Goal: Task Accomplishment & Management: Complete application form

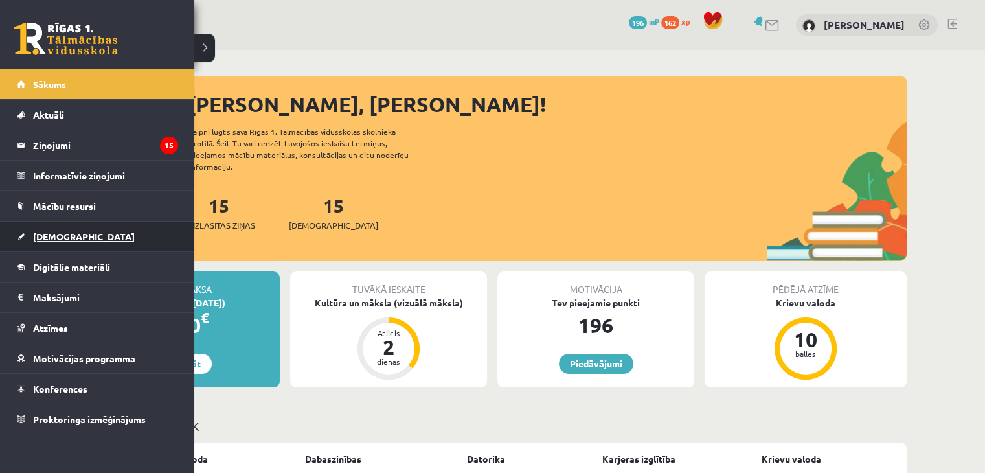
click at [53, 233] on span "[DEMOGRAPHIC_DATA]" at bounding box center [84, 237] width 102 height 12
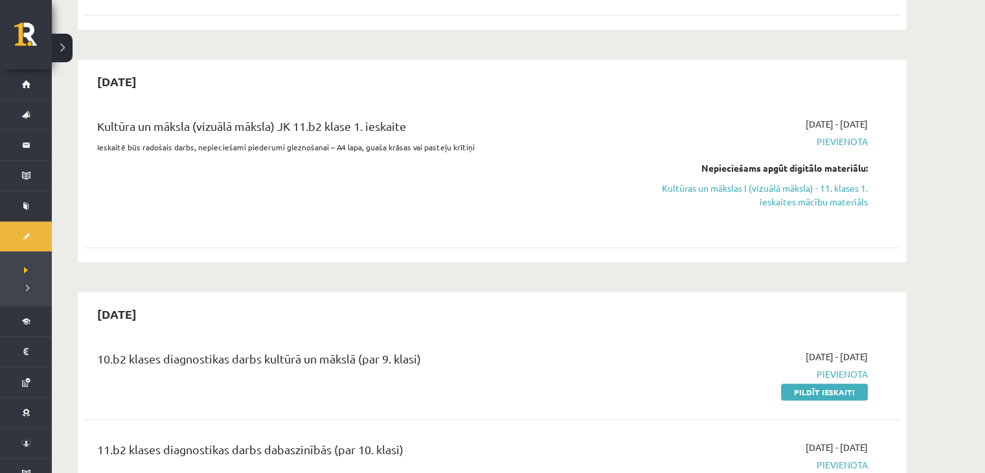
scroll to position [259, 0]
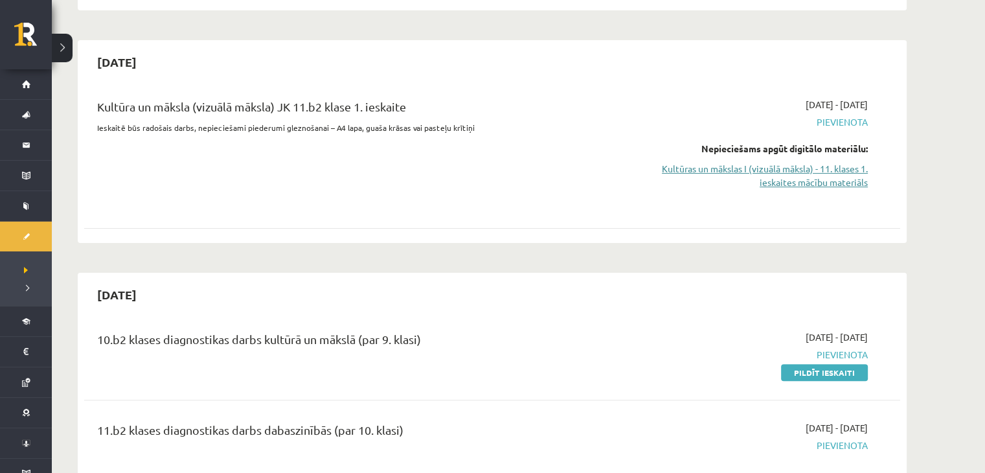
click at [835, 182] on link "Kultūras un mākslas I (vizuālā māksla) - 11. klases 1. ieskaites mācību materiā…" at bounding box center [746, 175] width 244 height 27
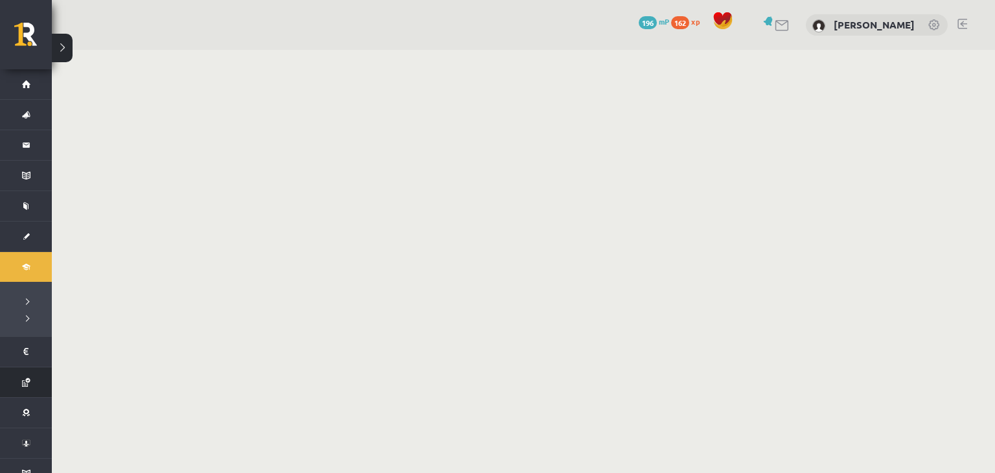
click at [21, 372] on link "Atzīmes" at bounding box center [26, 382] width 52 height 30
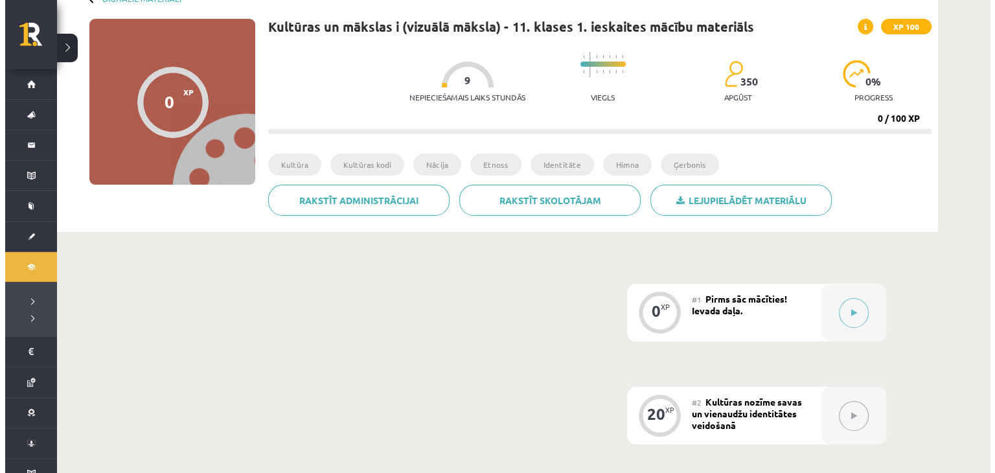
scroll to position [259, 0]
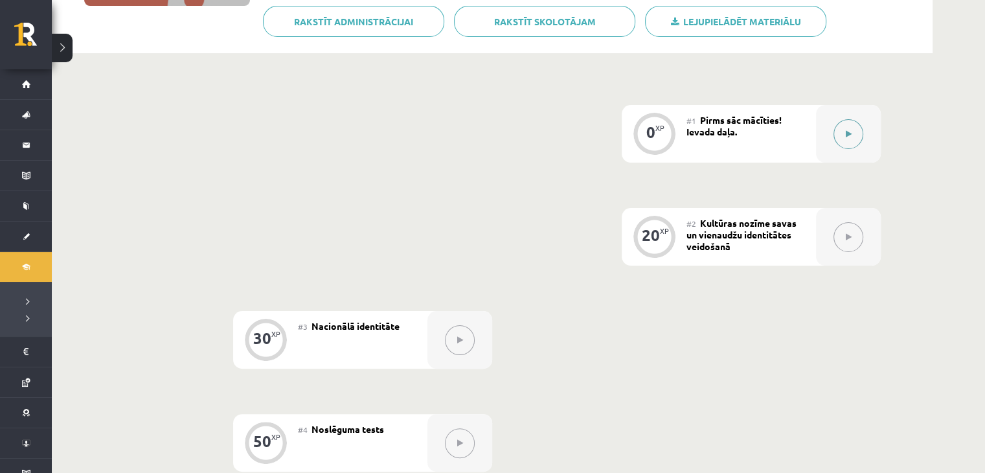
click at [866, 133] on div at bounding box center [848, 134] width 65 height 58
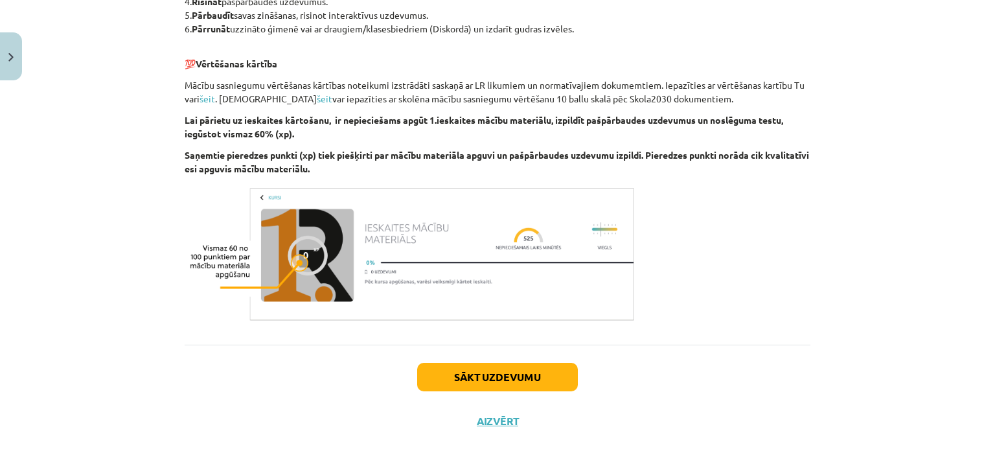
scroll to position [709, 0]
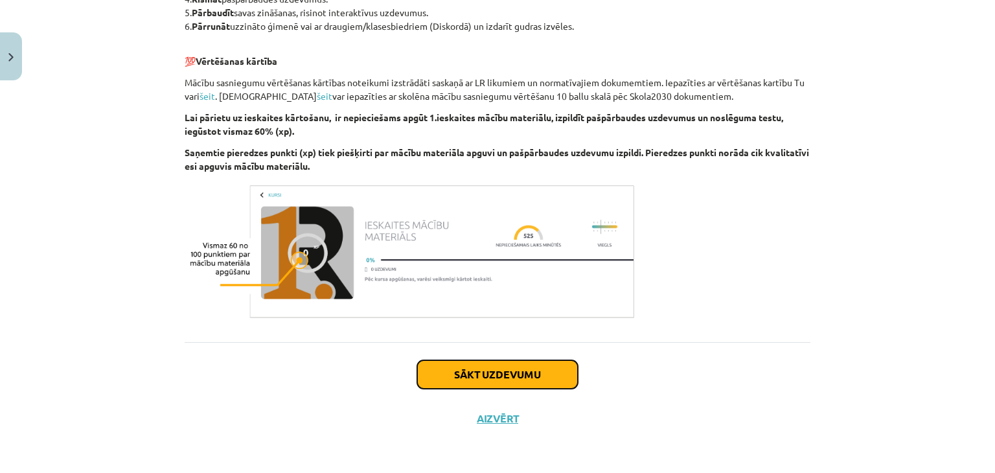
click at [479, 368] on button "Sākt uzdevumu" at bounding box center [497, 374] width 161 height 29
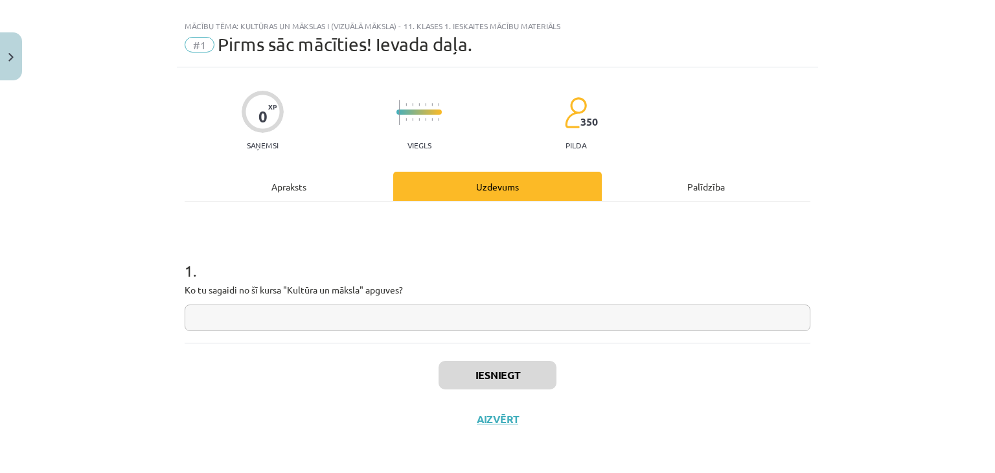
click at [336, 312] on input "text" at bounding box center [498, 318] width 626 height 27
drag, startPoint x: 170, startPoint y: 288, endPoint x: 430, endPoint y: 284, distance: 259.8
click at [430, 284] on div "Mācību tēma: Kultūras un mākslas i (vizuālā māksla) - 11. klases 1. ieskaites m…" at bounding box center [497, 236] width 995 height 473
copy p "Ko tu sagaidi no šī kursa "Kultūra un māksla" apguves?"
click at [443, 314] on input "text" at bounding box center [498, 318] width 626 height 27
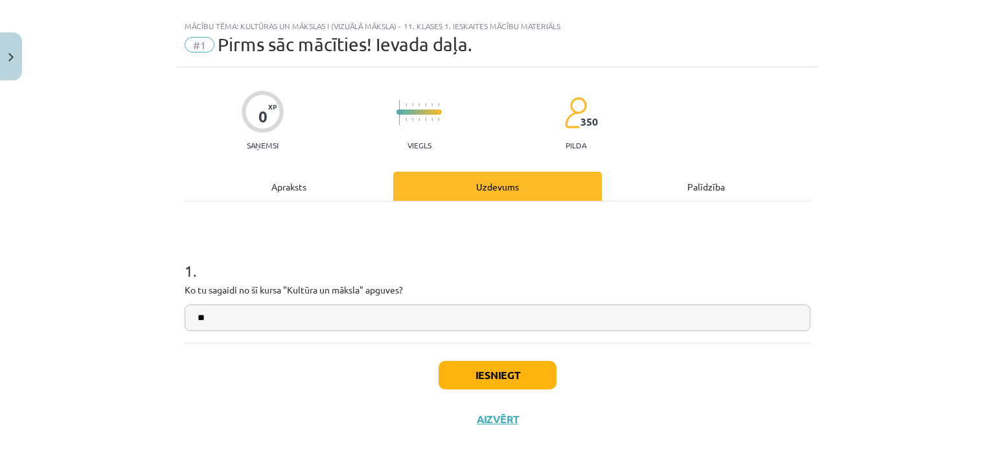
type input "*"
type input "**********"
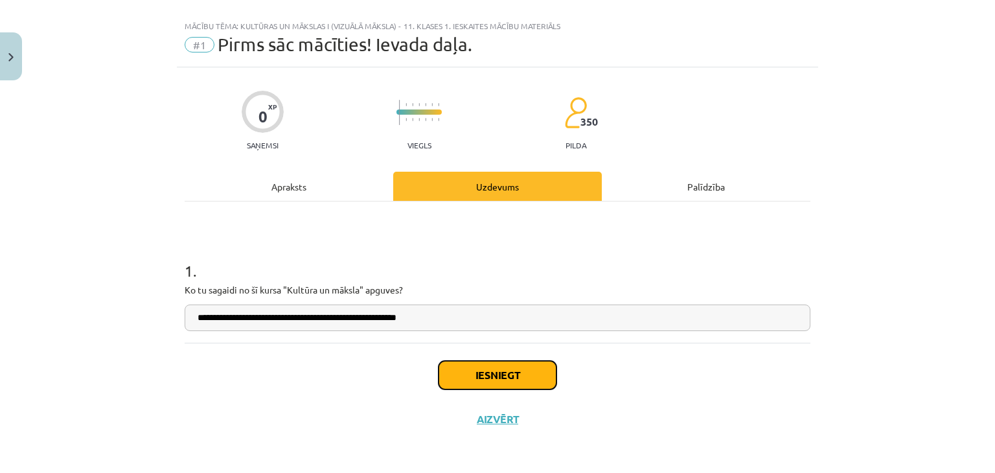
click at [496, 364] on button "Iesniegt" at bounding box center [498, 375] width 118 height 29
click at [522, 371] on button "Iesniegt" at bounding box center [498, 375] width 118 height 29
click at [485, 376] on button "Iesniegt" at bounding box center [498, 375] width 118 height 29
click at [484, 385] on button "Iesniegt" at bounding box center [498, 375] width 118 height 29
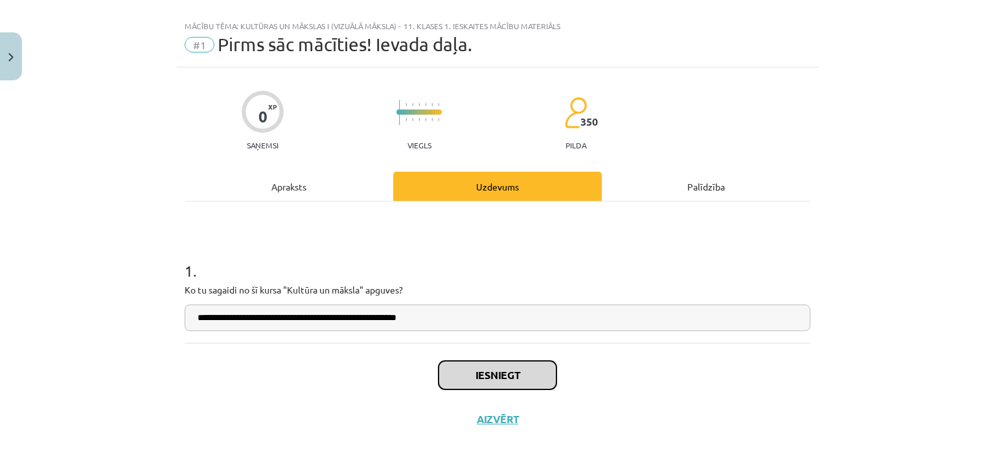
click at [484, 384] on button "Iesniegt" at bounding box center [498, 375] width 118 height 29
click at [508, 380] on button "Iesniegt" at bounding box center [498, 375] width 118 height 29
click at [507, 379] on button "Iesniegt" at bounding box center [498, 375] width 118 height 29
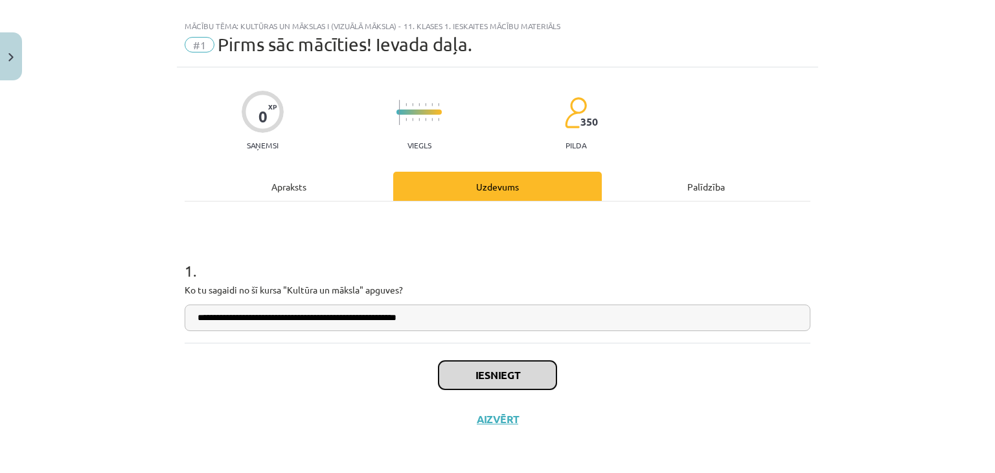
click at [522, 378] on button "Iesniegt" at bounding box center [498, 375] width 118 height 29
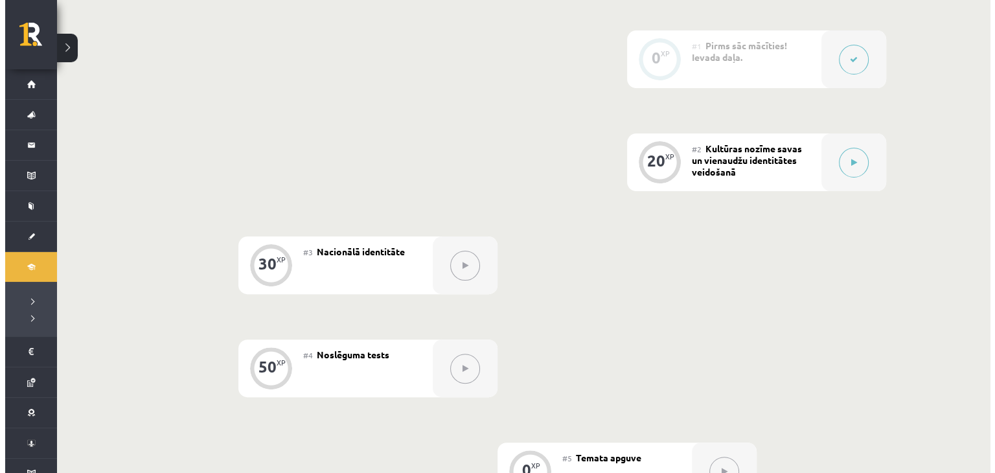
scroll to position [332, 0]
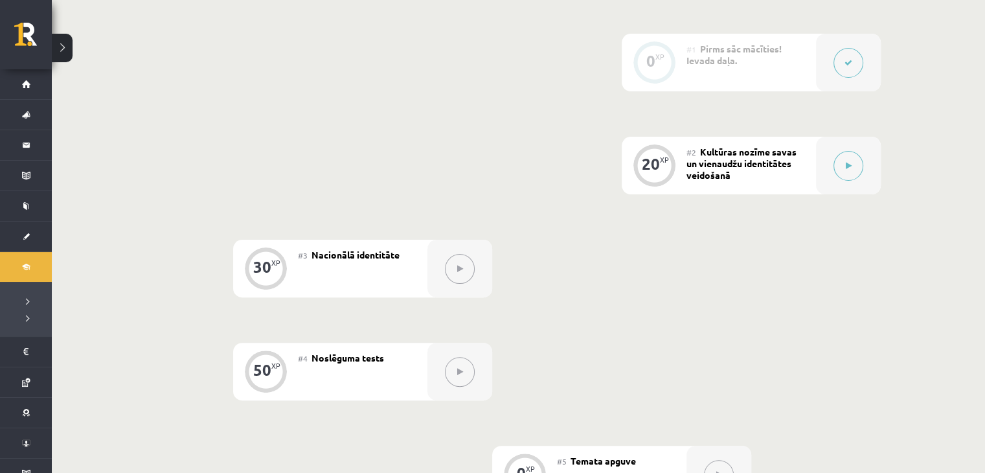
click at [733, 181] on div "#2 Kultūras nozīme savas un vienaudžu identitātes veidošanā" at bounding box center [752, 166] width 130 height 58
click at [842, 166] on button at bounding box center [849, 166] width 30 height 30
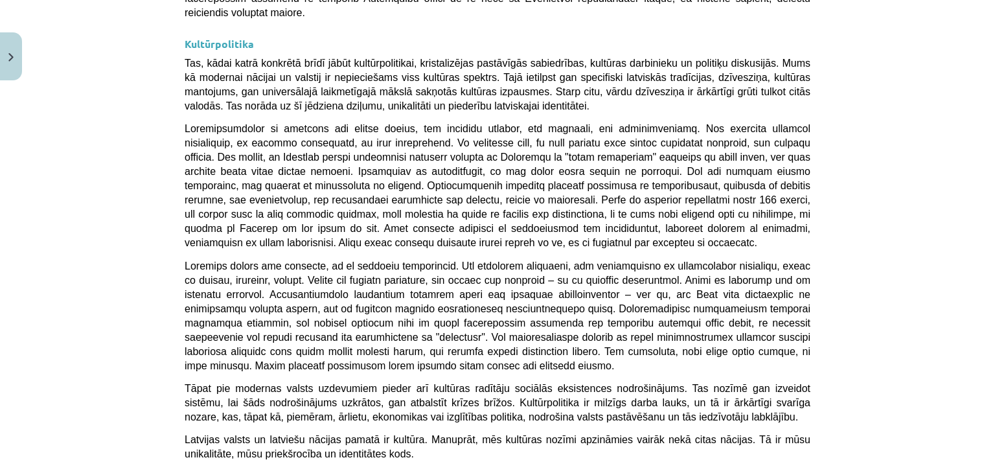
scroll to position [3449, 0]
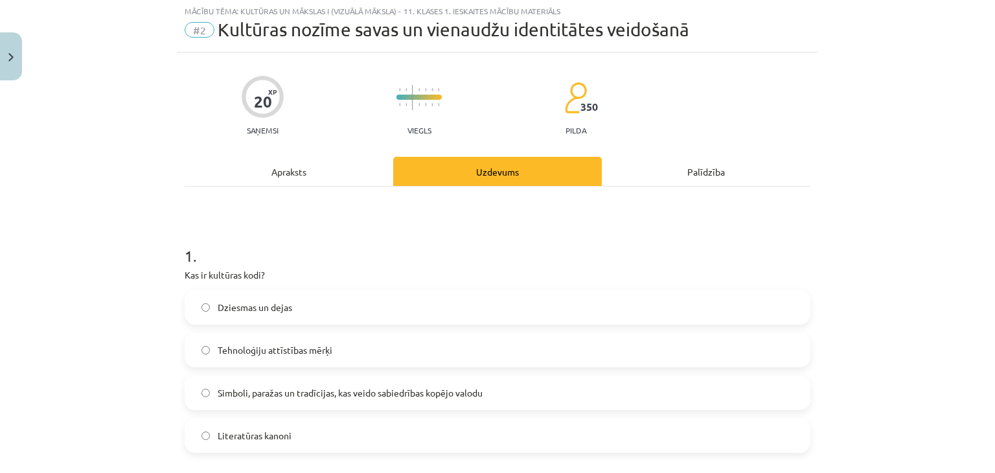
scroll to position [32, 0]
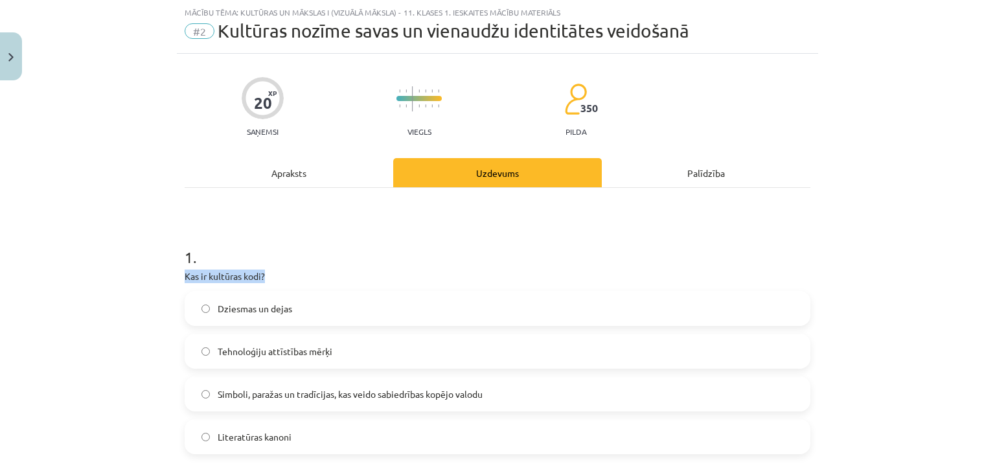
drag, startPoint x: 172, startPoint y: 278, endPoint x: 262, endPoint y: 271, distance: 90.3
click at [262, 271] on div "Mācību tēma: Kultūras un mākslas i (vizuālā māksla) - 11. klases 1. ieskaites m…" at bounding box center [497, 236] width 995 height 473
copy p "Kas ir kultūras kodi?"
click at [82, 200] on div "Mācību tēma: Kultūras un mākslas i (vizuālā māksla) - 11. klases 1. ieskaites m…" at bounding box center [497, 236] width 995 height 473
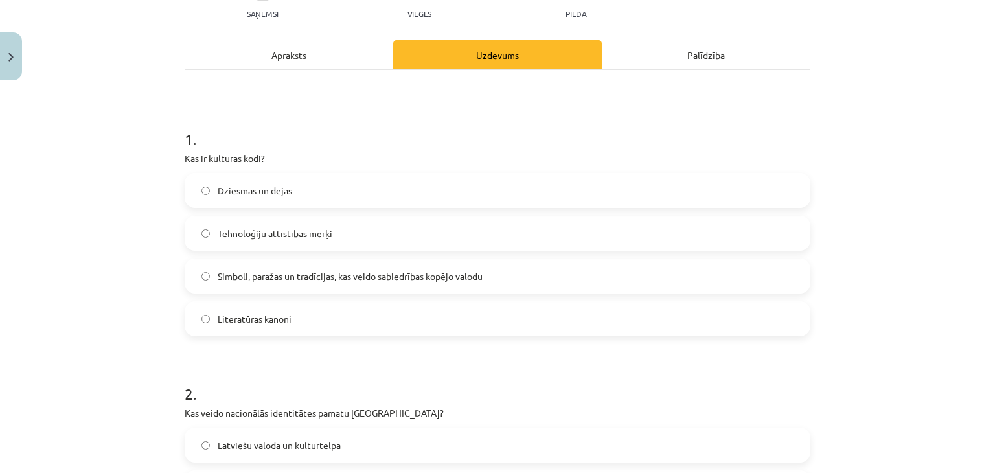
scroll to position [162, 0]
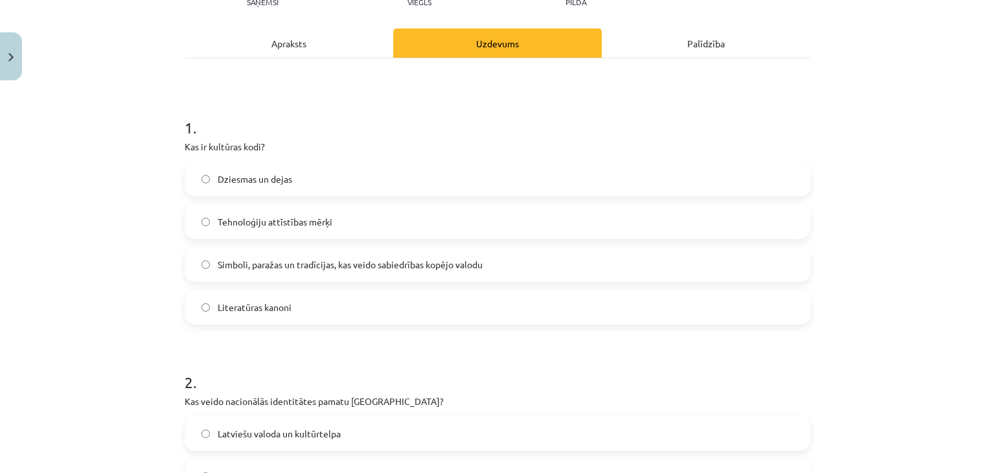
click at [285, 304] on span "Literatūras kanoni" at bounding box center [255, 308] width 74 height 14
click at [286, 271] on label "Simboli, paražas un tradīcijas, kas veido sabiedrības kopējo valodu" at bounding box center [497, 264] width 623 height 32
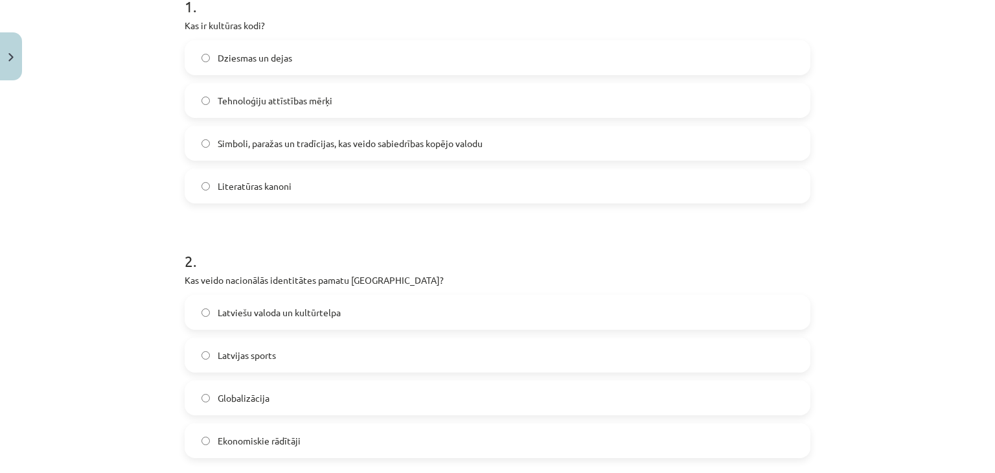
scroll to position [292, 0]
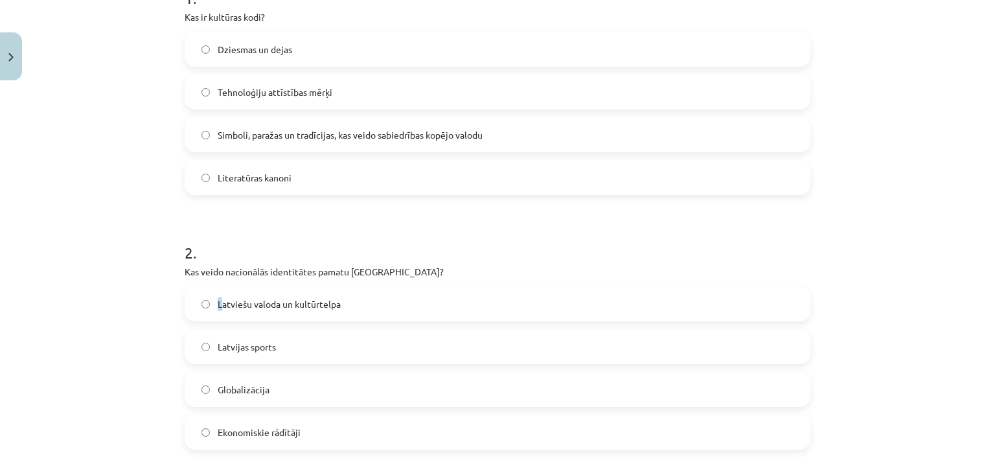
drag, startPoint x: 192, startPoint y: 275, endPoint x: 140, endPoint y: 276, distance: 51.8
click at [146, 280] on div "Mācību tēma: Kultūras un mākslas i (vizuālā māksla) - 11. klases 1. ieskaites m…" at bounding box center [497, 236] width 995 height 473
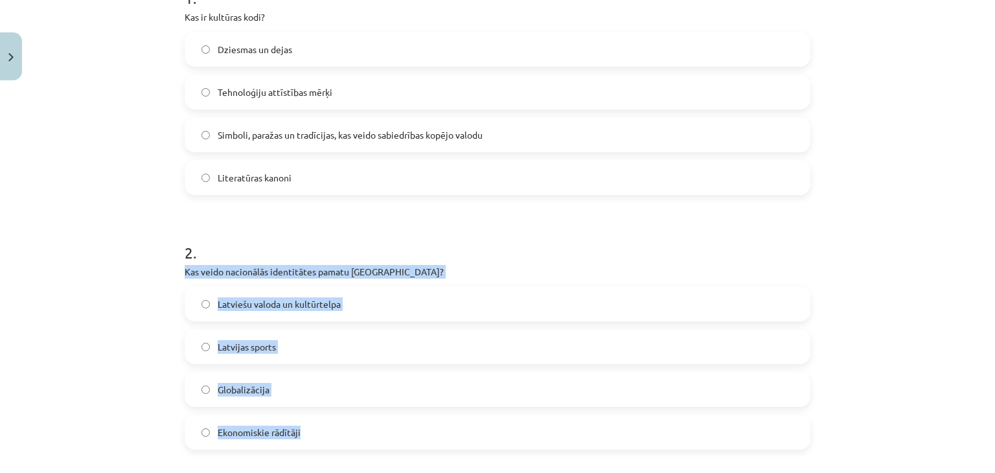
drag, startPoint x: 184, startPoint y: 273, endPoint x: 317, endPoint y: 437, distance: 211.0
click at [317, 437] on div "Mācību tēma: Kultūras un mākslas i (vizuālā māksla) - 11. klases 1. ieskaites m…" at bounding box center [497, 236] width 995 height 473
copy div "Kas veido nacionālās identitātes pamatu Latvijā? Latviešu valoda un kultūrtelpa…"
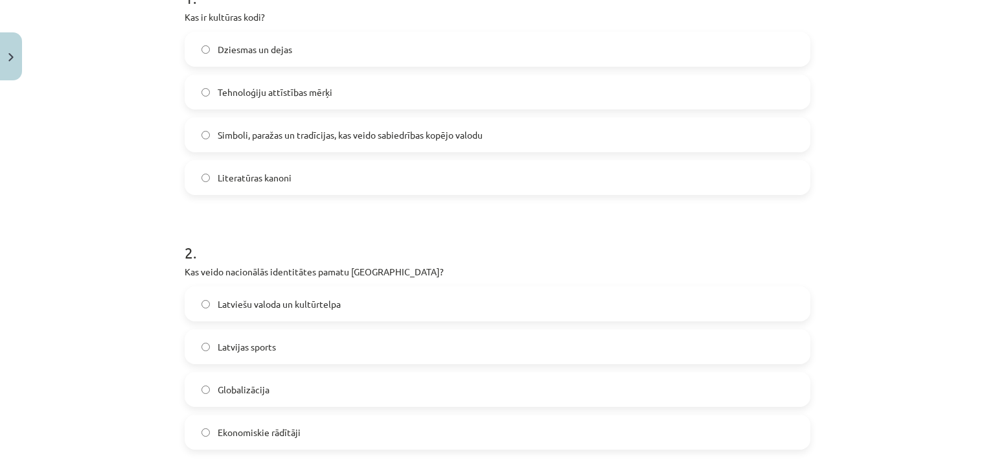
click at [869, 223] on div "Mācību tēma: Kultūras un mākslas i (vizuālā māksla) - 11. klases 1. ieskaites m…" at bounding box center [497, 236] width 995 height 473
click at [324, 308] on span "Latviešu valoda un kultūrtelpa" at bounding box center [279, 304] width 123 height 14
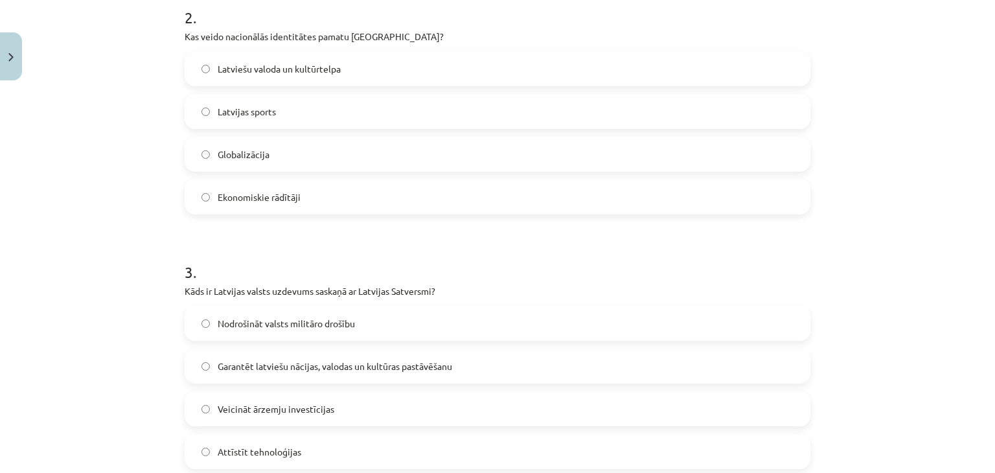
scroll to position [551, 0]
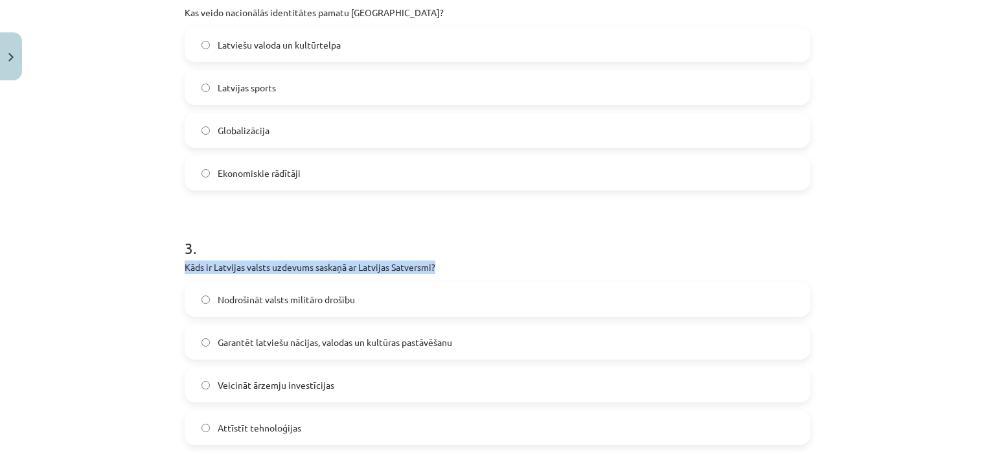
drag, startPoint x: 167, startPoint y: 264, endPoint x: 501, endPoint y: 263, distance: 334.3
click at [501, 263] on div "Mācību tēma: Kultūras un mākslas i (vizuālā māksla) - 11. klases 1. ieskaites m…" at bounding box center [497, 236] width 995 height 473
copy p "Kāds ir Latvijas valsts uzdevums saskaņā ar Latvijas Satversmi?"
click at [29, 328] on div "Mācību tēma: Kultūras un mākslas i (vizuālā māksla) - 11. klases 1. ieskaites m…" at bounding box center [497, 236] width 995 height 473
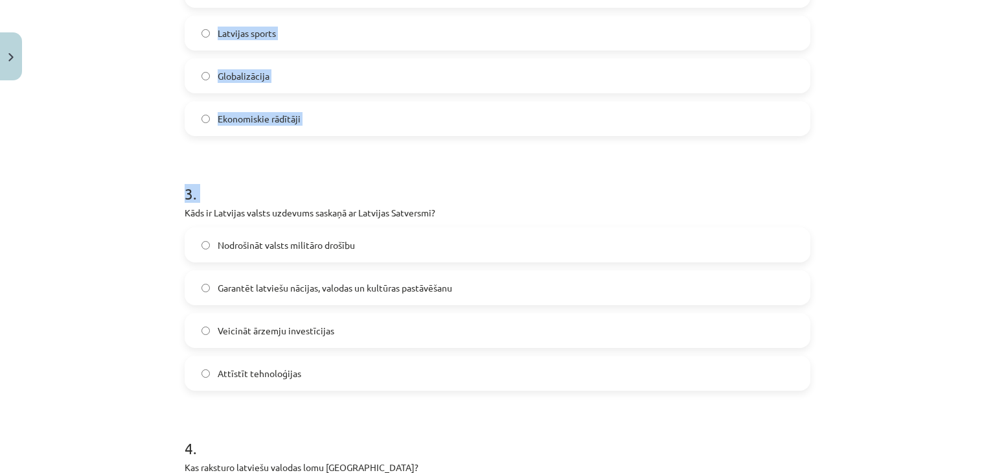
drag, startPoint x: 174, startPoint y: 264, endPoint x: 374, endPoint y: 454, distance: 276.4
click at [378, 470] on div "20 XP Saņemsi Viegls 349 pilda Apraksts Uzdevums Palīdzība 1 . Kas ir kultūras …" at bounding box center [497, 122] width 641 height 1282
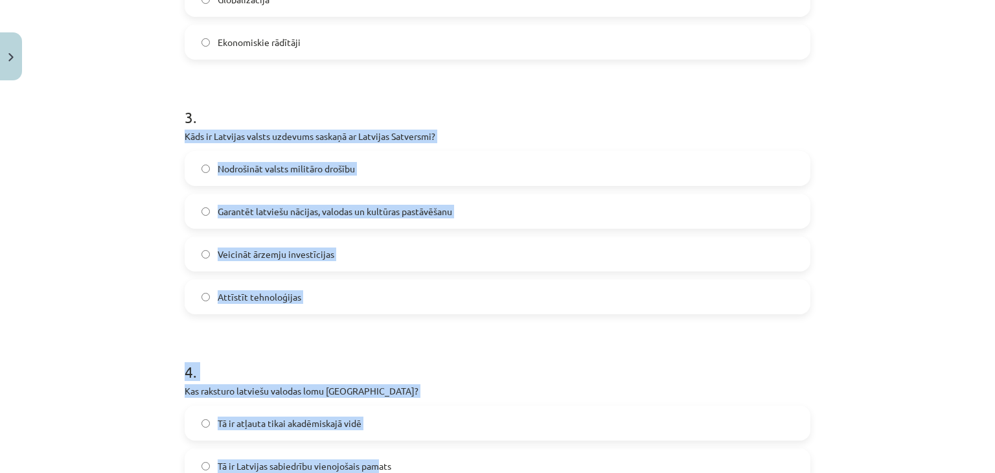
click at [319, 321] on form "1 . Kas ir kultūras kodi? Dziesmas un dejas Tehnoloģiju attīstības mērķi Simbol…" at bounding box center [498, 72] width 626 height 993
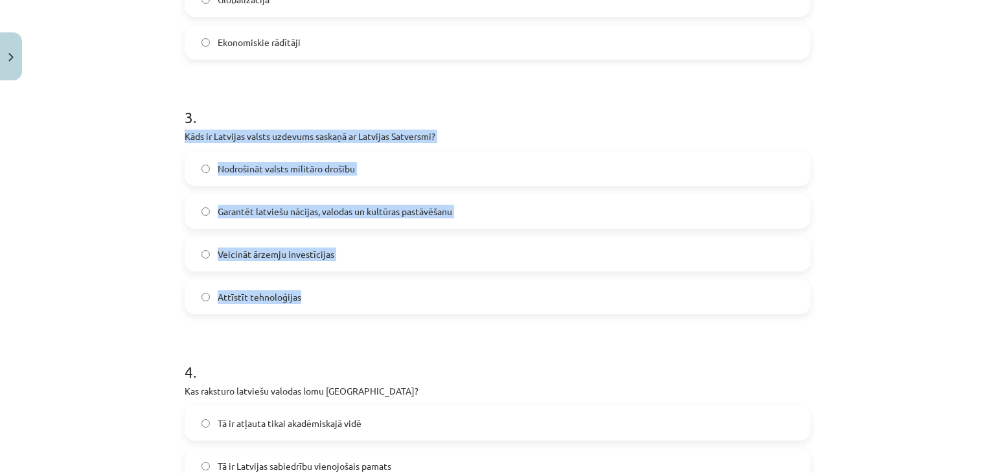
drag, startPoint x: 180, startPoint y: 141, endPoint x: 361, endPoint y: 288, distance: 233.5
click at [361, 288] on div "3 . Kāds ir Latvijas valsts uzdevums saskaņā ar Latvijas Satversmi? Nodrošināt …" at bounding box center [498, 200] width 626 height 229
copy div "Kāds ir Latvijas valsts uzdevums saskaņā ar Latvijas Satversmi? Nodrošināt vals…"
click at [920, 259] on div "Mācību tēma: Kultūras un mākslas i (vizuālā māksla) - 11. klases 1. ieskaites m…" at bounding box center [497, 236] width 995 height 473
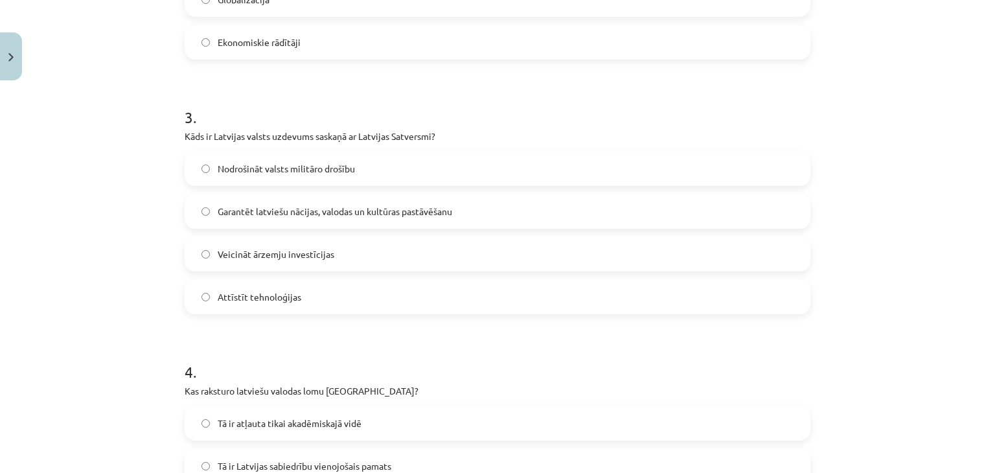
click at [473, 216] on label "Garantēt latviešu nācijas, valodas un kultūras pastāvēšanu" at bounding box center [497, 211] width 623 height 32
click at [467, 207] on label "Garantēt latviešu nācijas, valodas un kultūras pastāvēšanu" at bounding box center [497, 211] width 623 height 32
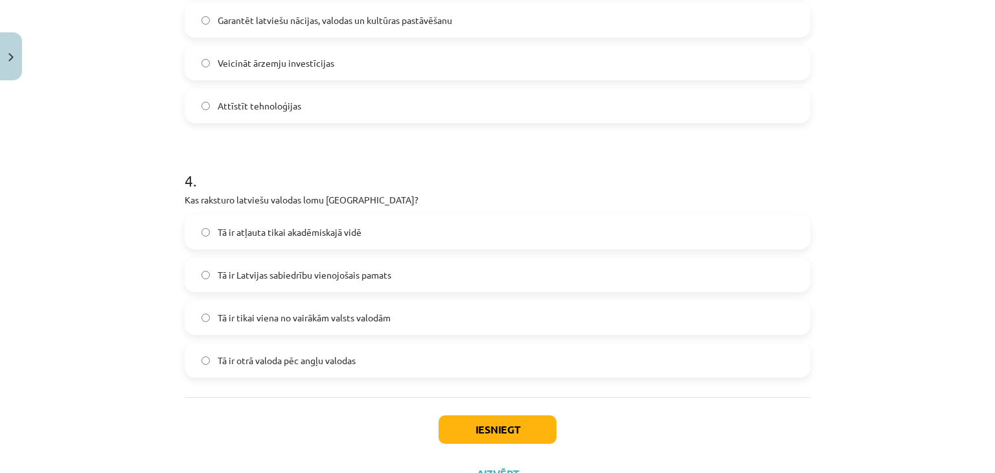
scroll to position [876, 0]
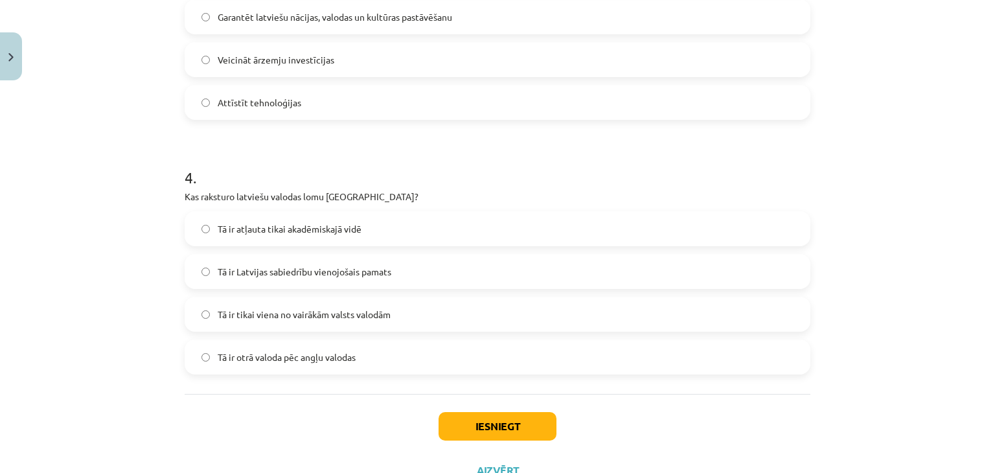
click at [397, 268] on label "Tā ir Latvijas sabiedrību vienojošais pamats" at bounding box center [497, 271] width 623 height 32
click at [470, 420] on button "Iesniegt" at bounding box center [498, 426] width 118 height 29
click at [483, 431] on button "Iesniegt" at bounding box center [498, 426] width 118 height 29
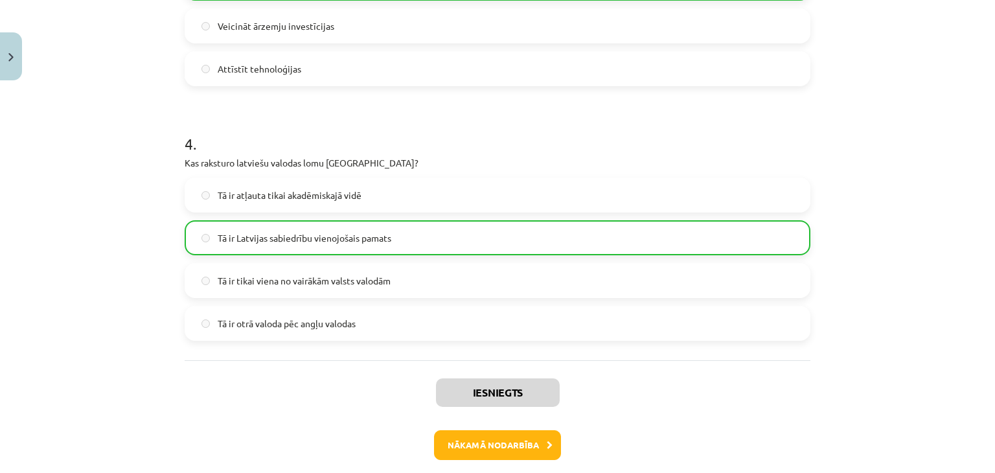
scroll to position [969, 0]
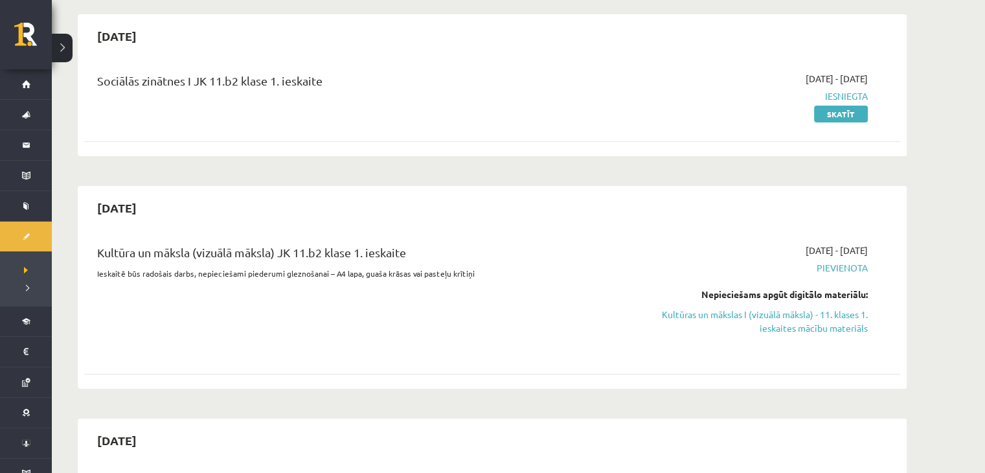
scroll to position [259, 0]
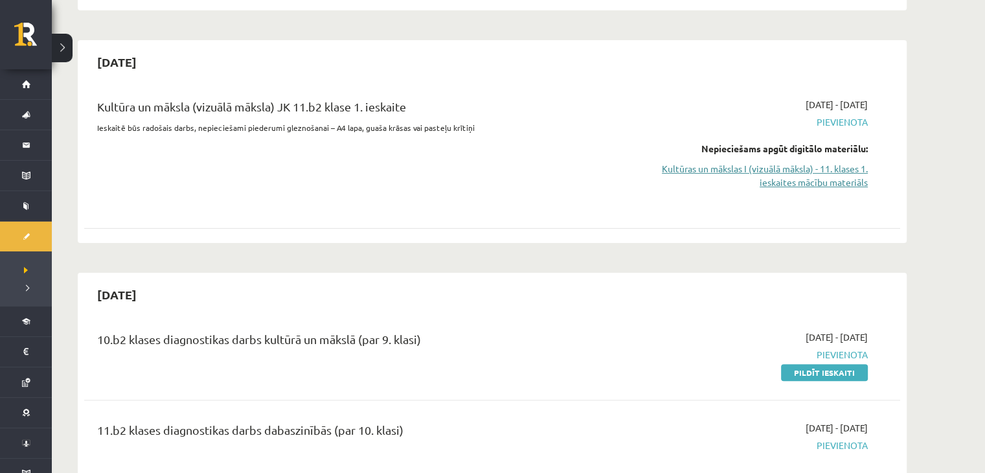
click at [825, 172] on link "Kultūras un mākslas I (vizuālā māksla) - 11. klases 1. ieskaites mācību materiā…" at bounding box center [746, 175] width 244 height 27
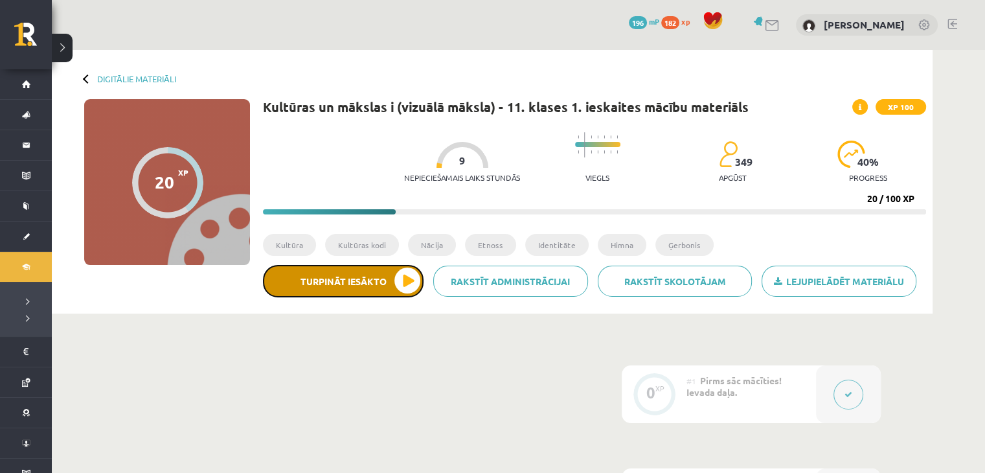
click at [410, 284] on button "Turpināt iesākto" at bounding box center [343, 281] width 161 height 32
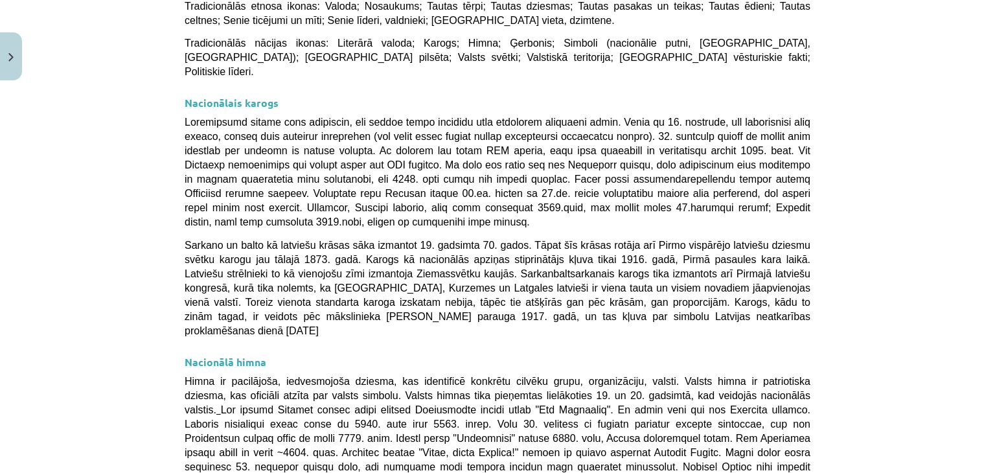
scroll to position [967, 0]
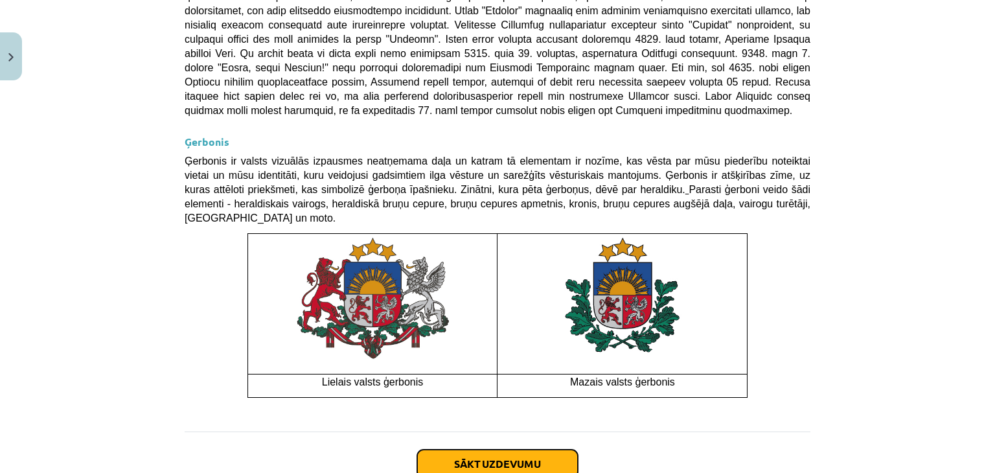
click at [517, 450] on button "Sākt uzdevumu" at bounding box center [497, 464] width 161 height 29
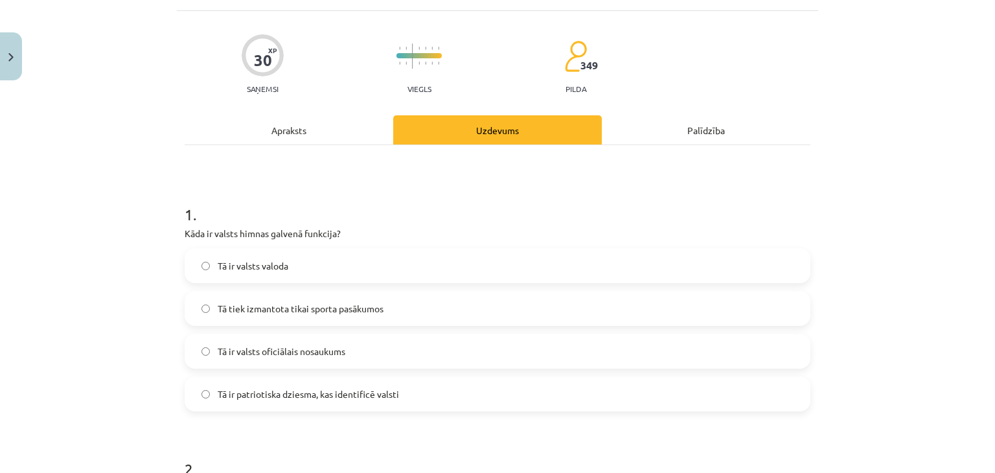
scroll to position [97, 0]
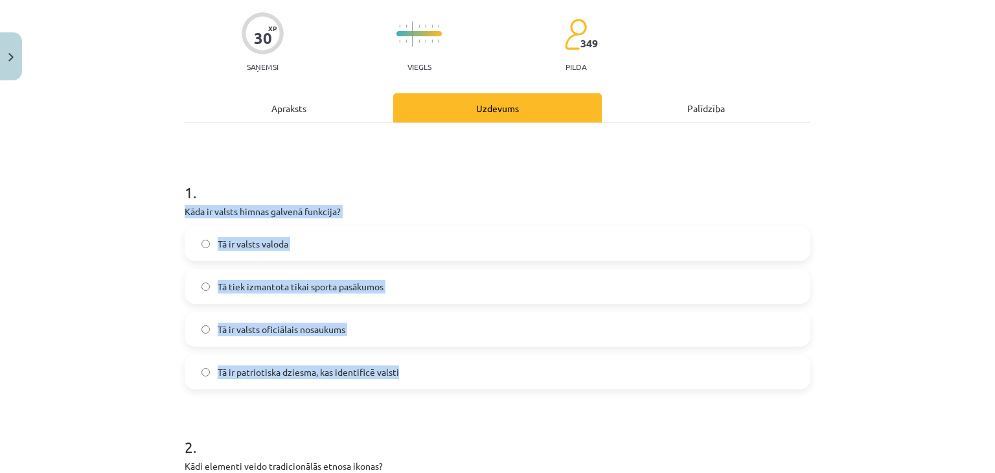
drag, startPoint x: 174, startPoint y: 209, endPoint x: 417, endPoint y: 352, distance: 282.6
click at [417, 356] on div "Mācību tēma: Kultūras un mākslas i (vizuālā māksla) - 11. klases 1. ieskaites m…" at bounding box center [497, 236] width 995 height 473
click at [122, 275] on div "Mācību tēma: Kultūras un mākslas i (vizuālā māksla) - 11. klases 1. ieskaites m…" at bounding box center [497, 236] width 995 height 473
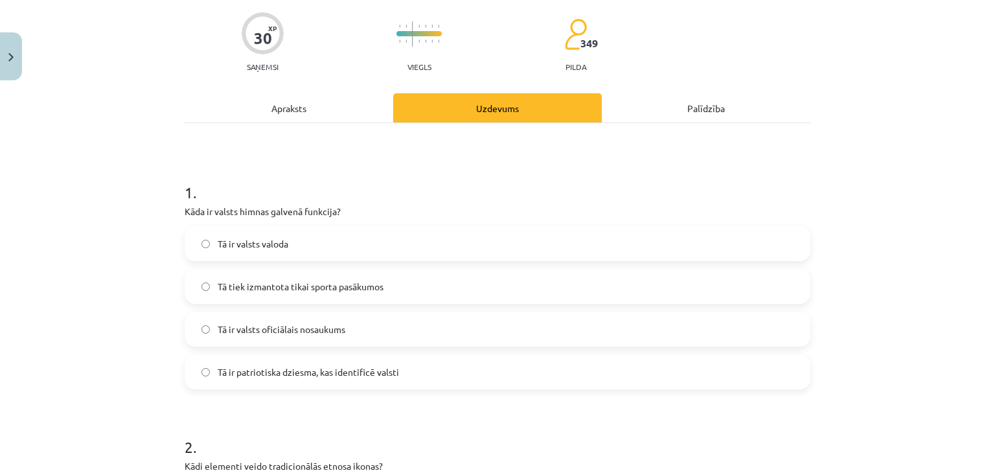
click at [281, 376] on span "Tā ir patriotiska dziesma, kas identificē valsti" at bounding box center [308, 372] width 181 height 14
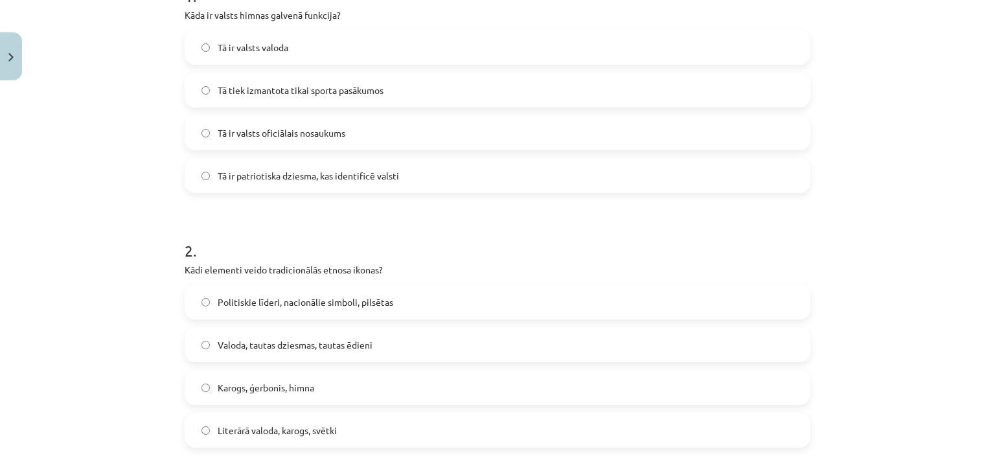
scroll to position [421, 0]
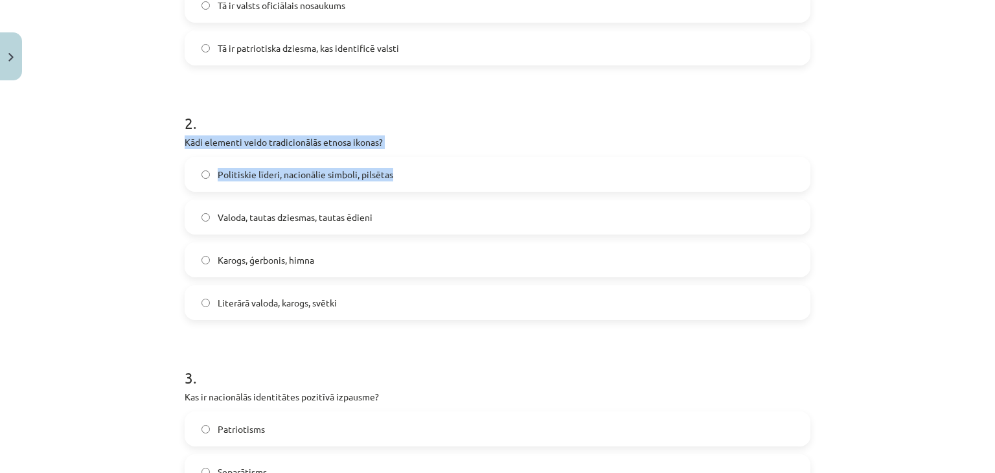
drag, startPoint x: 153, startPoint y: 138, endPoint x: 391, endPoint y: 170, distance: 240.5
click at [391, 170] on div "Mācību tēma: Kultūras un mākslas i (vizuālā māksla) - 11. klases 1. ieskaites m…" at bounding box center [497, 236] width 995 height 473
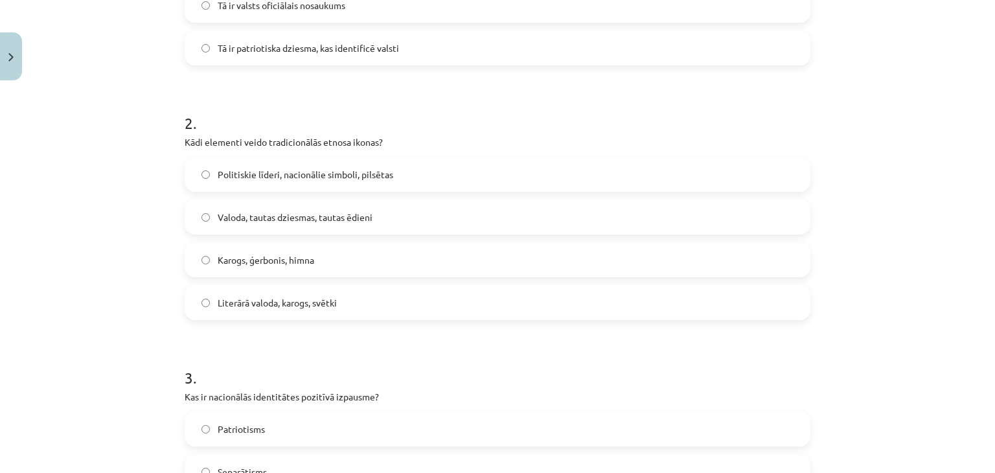
click at [407, 122] on h1 "2 ." at bounding box center [498, 111] width 626 height 40
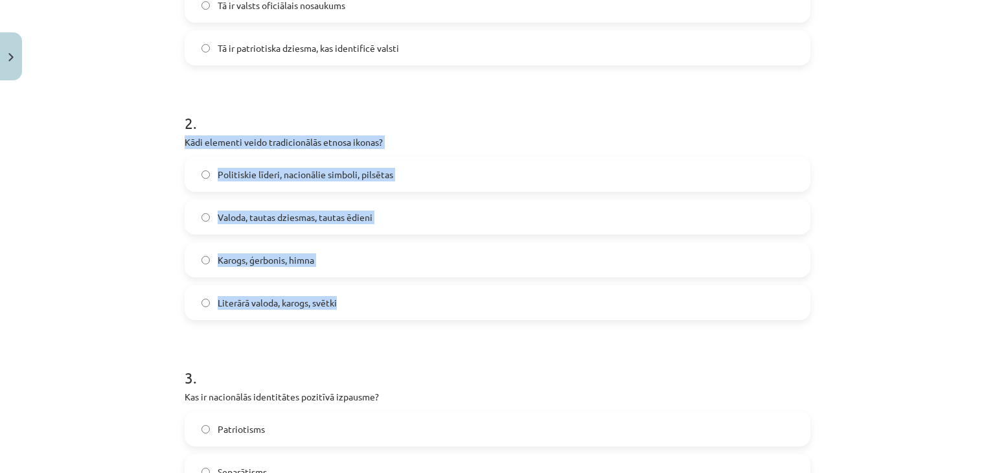
drag, startPoint x: 166, startPoint y: 141, endPoint x: 391, endPoint y: 312, distance: 283.0
click at [391, 312] on div "Mācību tēma: Kultūras un mākslas i (vizuālā māksla) - 11. klases 1. ieskaites m…" at bounding box center [497, 236] width 995 height 473
copy div "Kādi elementi veido tradicionālās etnosa ikonas? Politiskie līderi, nacionālie …"
click at [232, 217] on span "Valoda, tautas dziesmas, tautas ēdieni" at bounding box center [295, 218] width 155 height 14
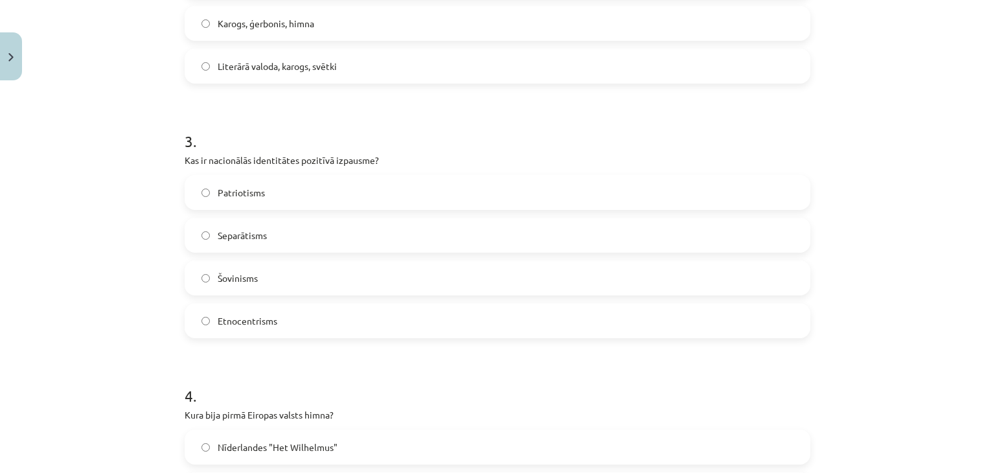
scroll to position [680, 0]
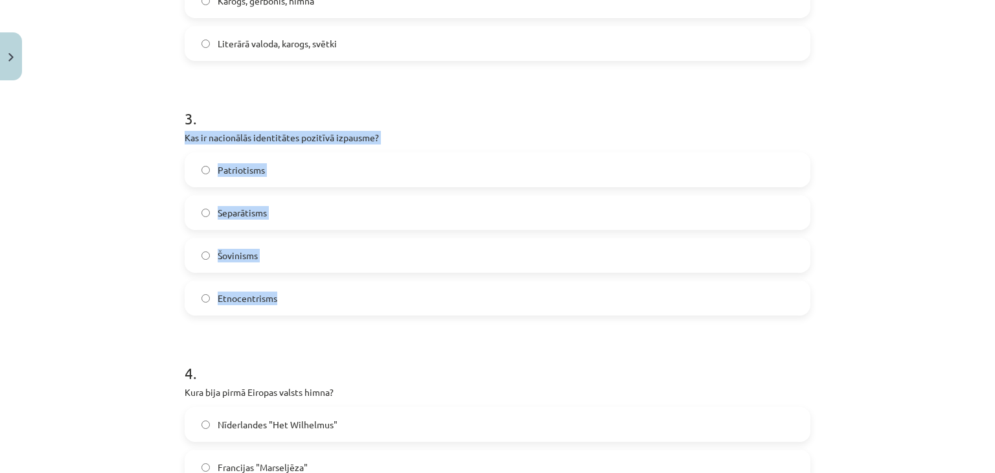
drag, startPoint x: 176, startPoint y: 137, endPoint x: 373, endPoint y: 311, distance: 263.0
click at [373, 311] on div "30 XP Saņemsi Viegls 349 pilda Apraksts Uzdevums Palīdzība 1 . Kāda ir valsts h…" at bounding box center [497, 301] width 641 height 1791
copy div "Kas ir nacionālās identitātes pozitīvā izpausme? Patriotisms Separātisms Šovini…"
click at [825, 255] on div "Mācību tēma: Kultūras un mākslas i (vizuālā māksla) - 11. klases 1. ieskaites m…" at bounding box center [497, 236] width 995 height 473
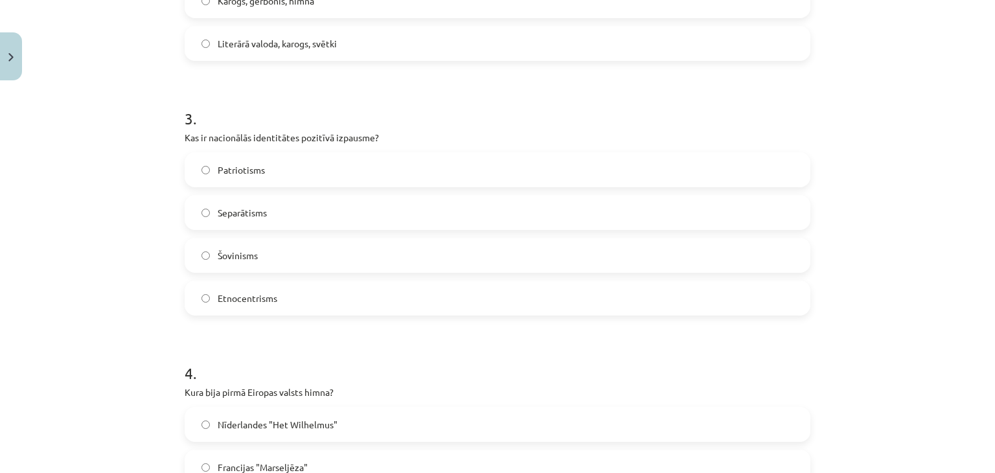
click at [321, 178] on label "Patriotisms" at bounding box center [497, 170] width 623 height 32
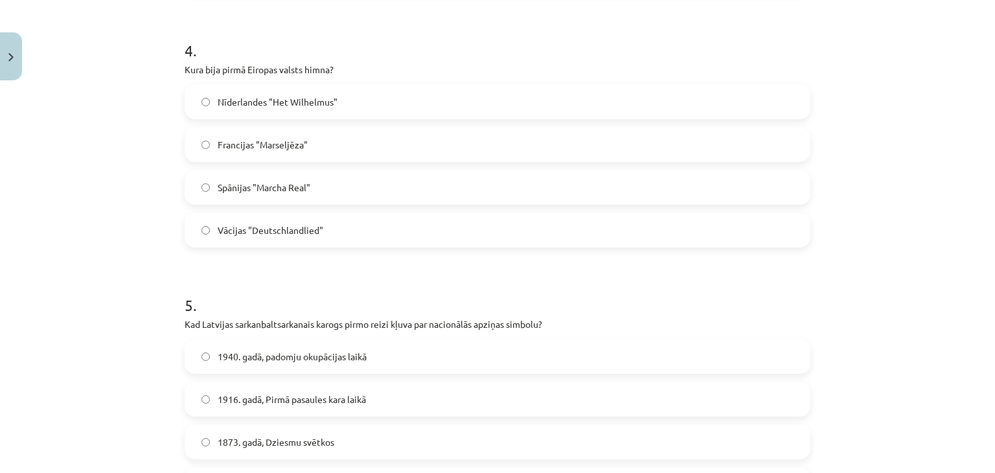
scroll to position [939, 0]
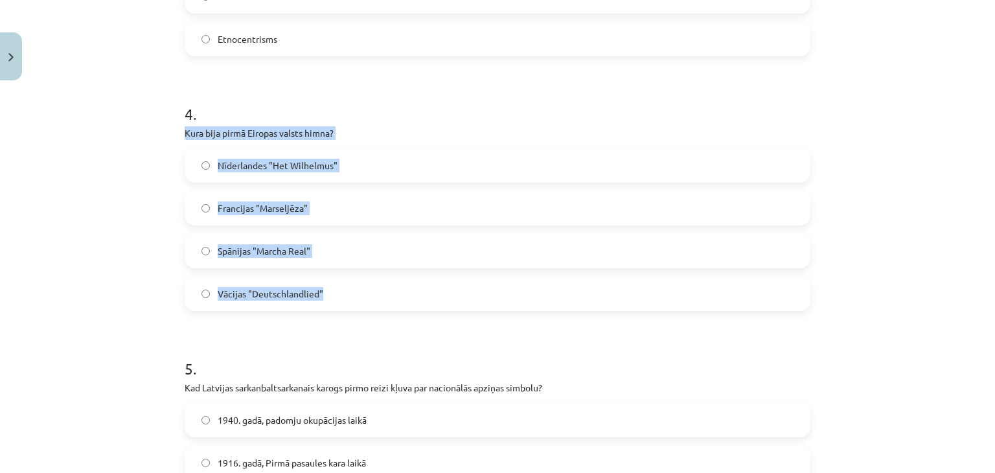
drag, startPoint x: 170, startPoint y: 128, endPoint x: 442, endPoint y: 291, distance: 317.3
click at [442, 291] on div "Mācību tēma: Kultūras un mākslas i (vizuālā māksla) - 11. klases 1. ieskaites m…" at bounding box center [497, 236] width 995 height 473
copy div "Kura bija pirmā Eiropas valsts himna? Nīderlandes "Het Wilhelmus" Francijas "Ma…"
click at [838, 262] on div "Mācību tēma: Kultūras un mākslas i (vizuālā māksla) - 11. klases 1. ieskaites m…" at bounding box center [497, 236] width 995 height 473
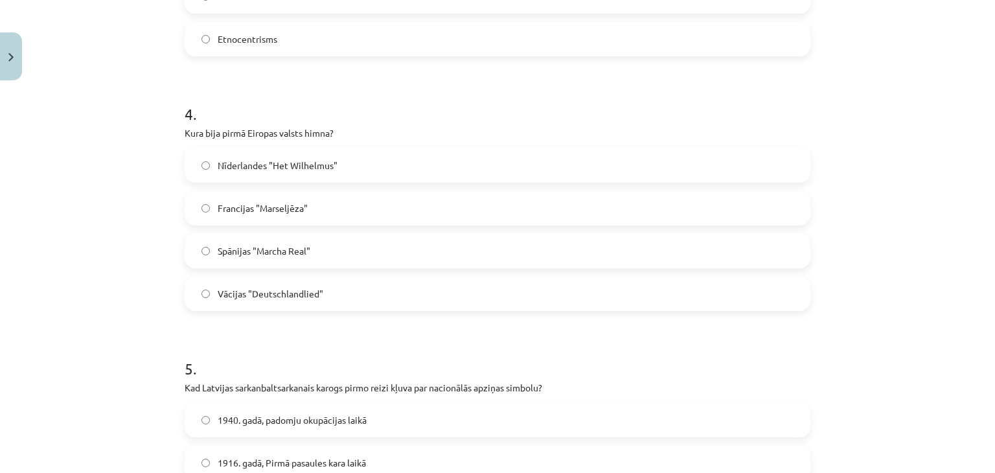
click at [483, 167] on label "Nīderlandes "Het Wilhelmus"" at bounding box center [497, 165] width 623 height 32
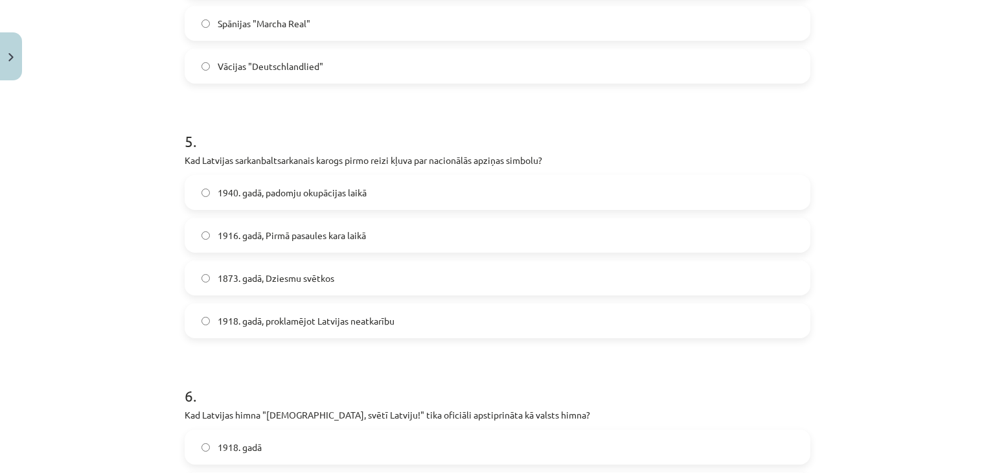
scroll to position [1199, 0]
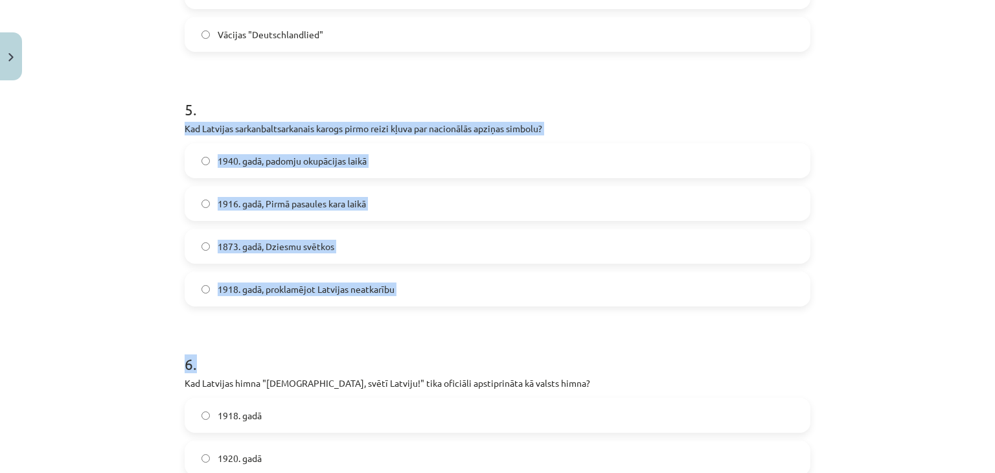
drag, startPoint x: 178, startPoint y: 125, endPoint x: 549, endPoint y: 311, distance: 415.2
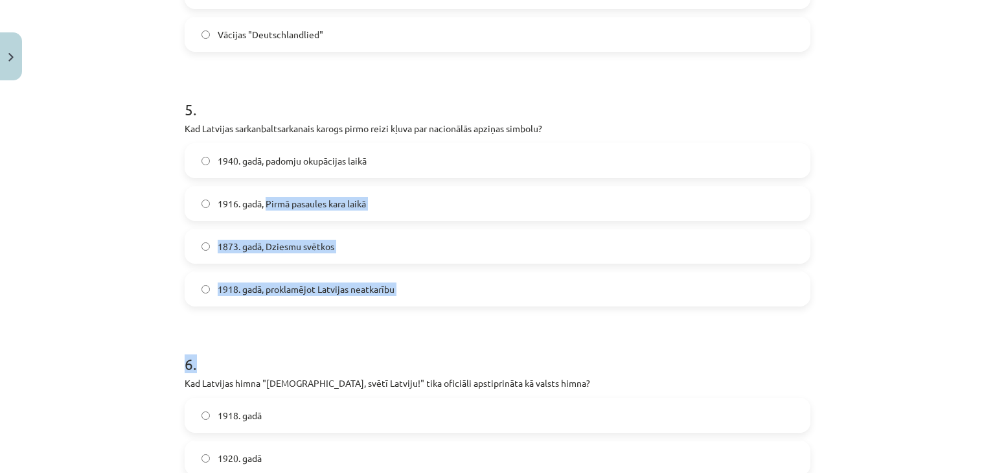
drag, startPoint x: 432, startPoint y: 299, endPoint x: 264, endPoint y: 182, distance: 204.7
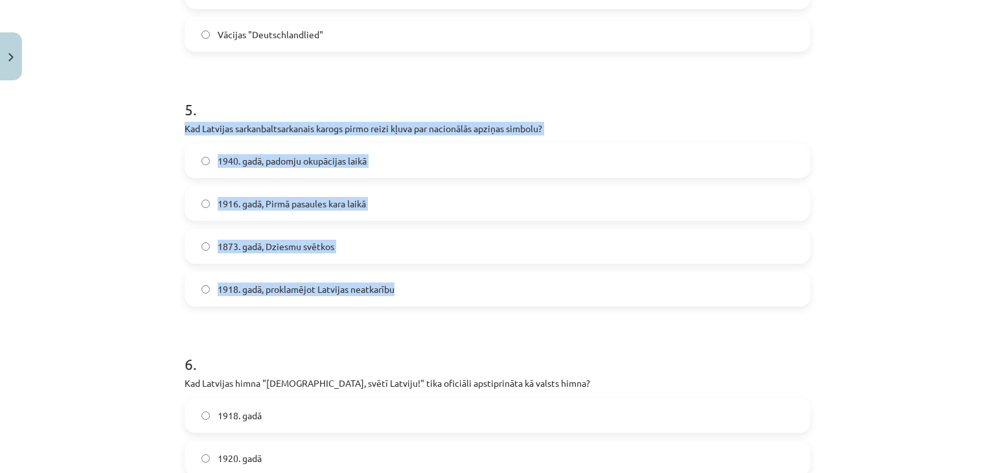
drag, startPoint x: 176, startPoint y: 120, endPoint x: 411, endPoint y: 288, distance: 289.3
copy div "Kad Latvijas sarkanbaltsarkanais karogs pirmo reizi kļuva par nacionālās apziņa…"
click at [411, 288] on label "1918. gadā, proklamējot Latvijas neatkarību" at bounding box center [497, 289] width 623 height 32
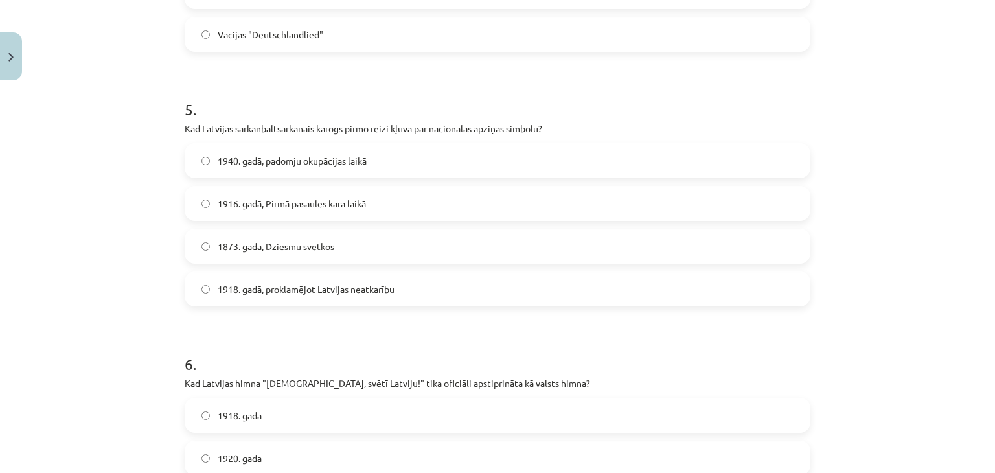
click at [125, 170] on div "Mācību tēma: Kultūras un mākslas i (vizuālā māksla) - 11. klases 1. ieskaites m…" at bounding box center [497, 236] width 995 height 473
click at [326, 152] on label "1940. gadā, padomju okupācijas laikā" at bounding box center [497, 160] width 623 height 32
click at [324, 195] on label "1916. gadā, Pirmā pasaules kara laikā" at bounding box center [497, 203] width 623 height 32
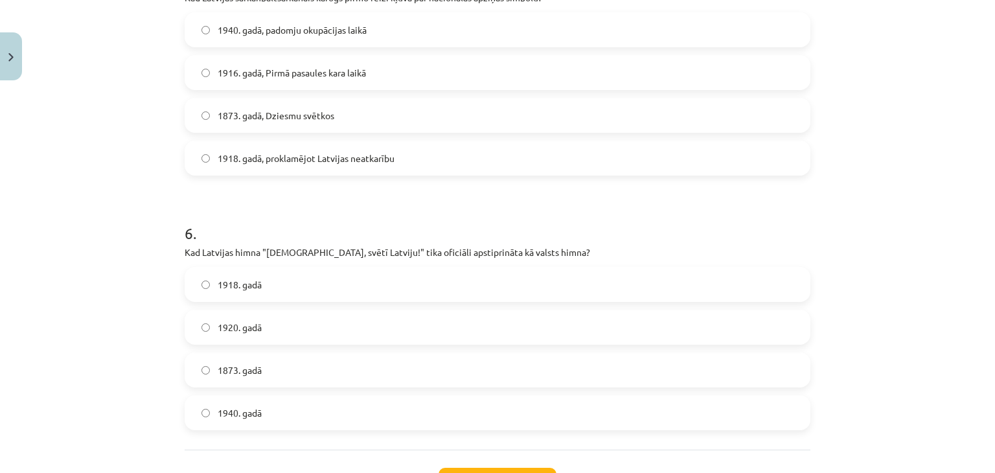
scroll to position [1436, 0]
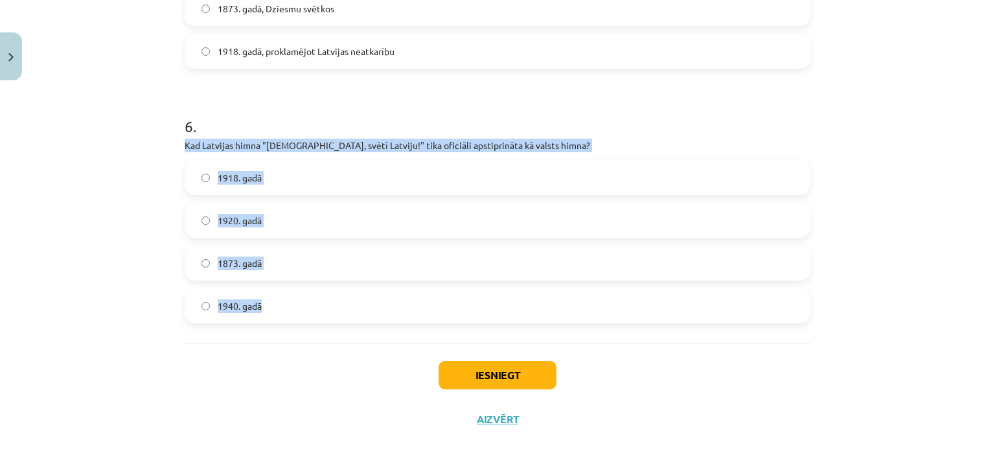
drag, startPoint x: 193, startPoint y: 147, endPoint x: 366, endPoint y: 303, distance: 233.0
copy div "Kad Latvijas himna "Dievs, svētī Latviju!" tika oficiāli apstiprināta kā valsts…"
click at [323, 251] on label "1873. gadā" at bounding box center [497, 263] width 623 height 32
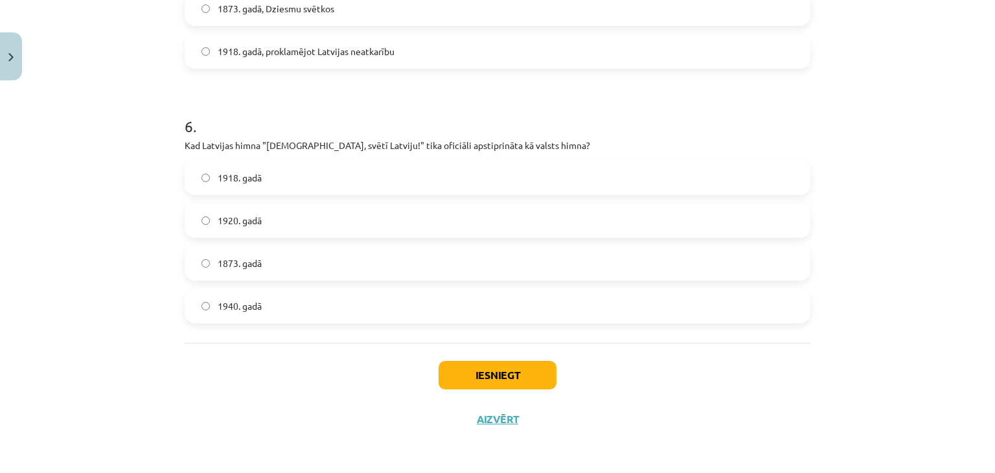
click at [53, 159] on div "Mācību tēma: Kultūras un mākslas i (vizuālā māksla) - 11. klases 1. ieskaites m…" at bounding box center [497, 236] width 995 height 473
click at [256, 214] on span "1920. gadā" at bounding box center [240, 221] width 44 height 14
click at [485, 382] on button "Iesniegt" at bounding box center [498, 375] width 118 height 29
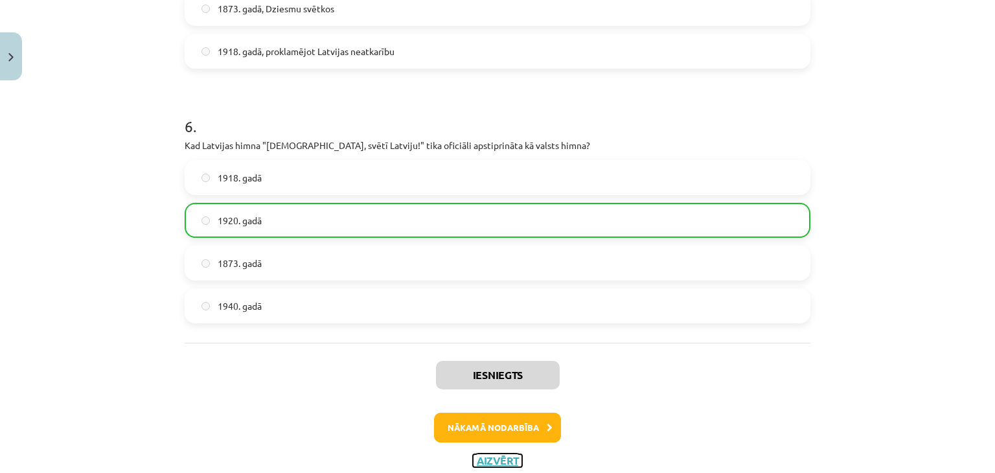
click at [492, 458] on button "Aizvērt" at bounding box center [497, 460] width 49 height 13
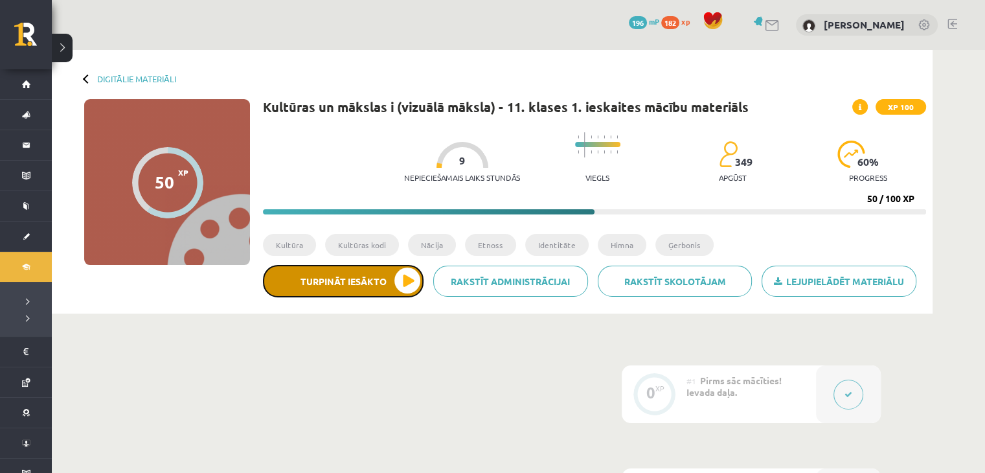
click at [409, 274] on button "Turpināt iesākto" at bounding box center [343, 281] width 161 height 32
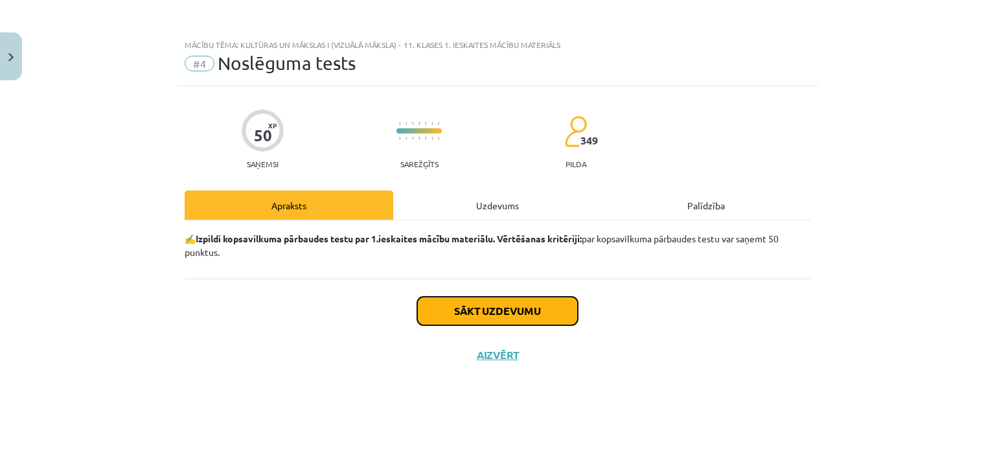
click at [484, 302] on button "Sākt uzdevumu" at bounding box center [497, 311] width 161 height 29
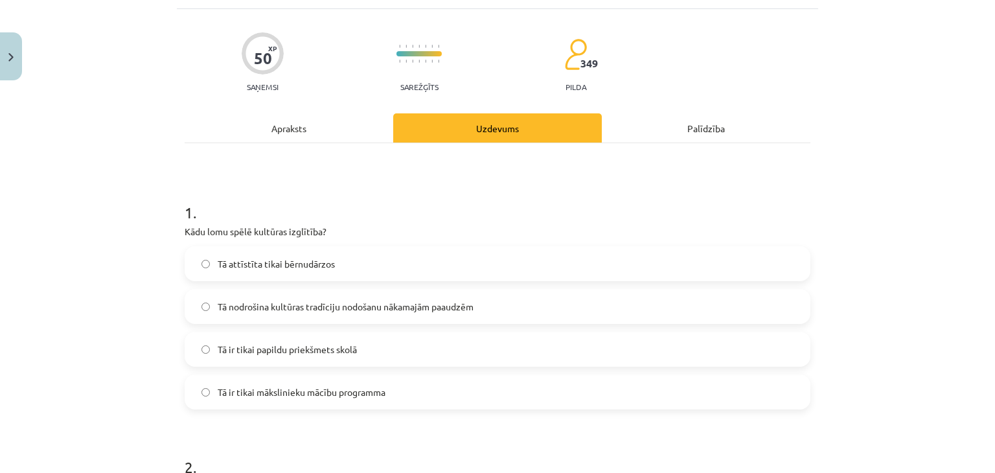
scroll to position [259, 0]
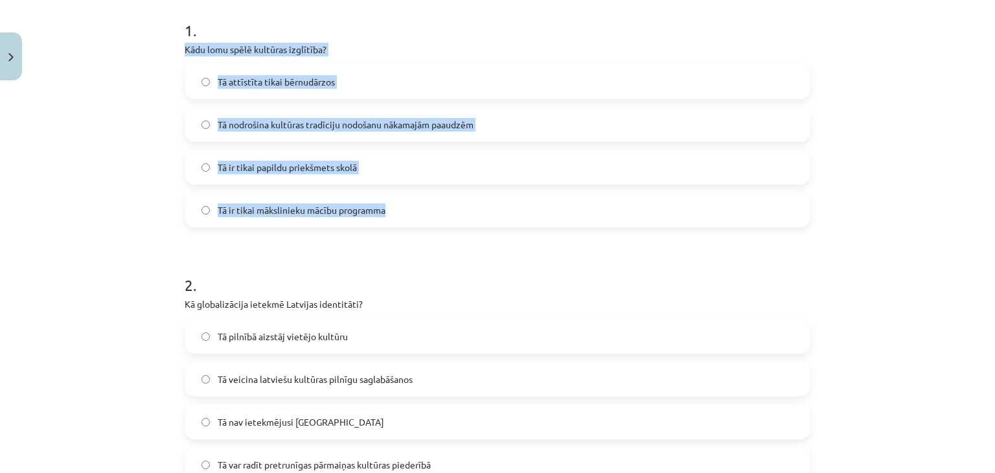
drag, startPoint x: 176, startPoint y: 45, endPoint x: 441, endPoint y: 222, distance: 318.4
copy div "Kādu lomu spēlē kultūras izglītība? Tā attīstīta tikai bērnudārzos Tā nodrošina…"
click at [96, 216] on div "Mācību tēma: Kultūras un mākslas i (vizuālā māksla) - 11. klases 1. ieskaites m…" at bounding box center [497, 236] width 995 height 473
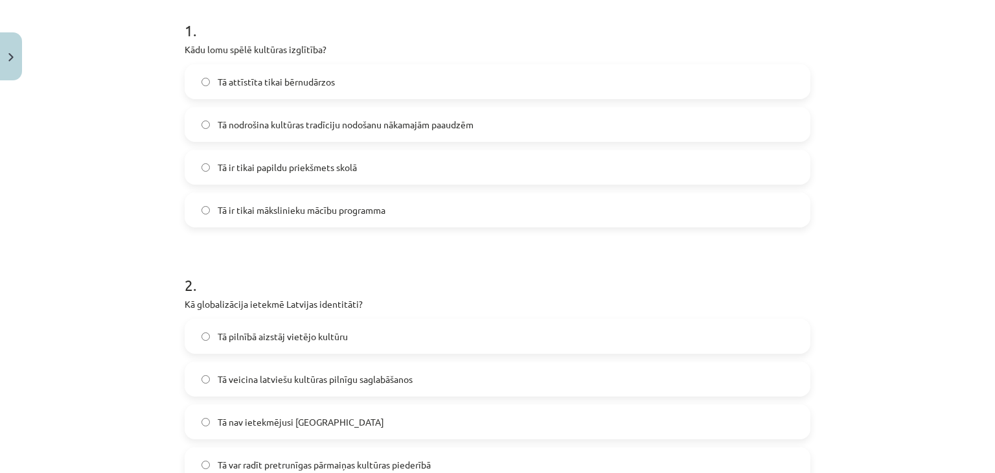
click at [308, 109] on label "Tā nodrošina kultūras tradīciju nodošanu nākamajām paaudzēm" at bounding box center [497, 124] width 623 height 32
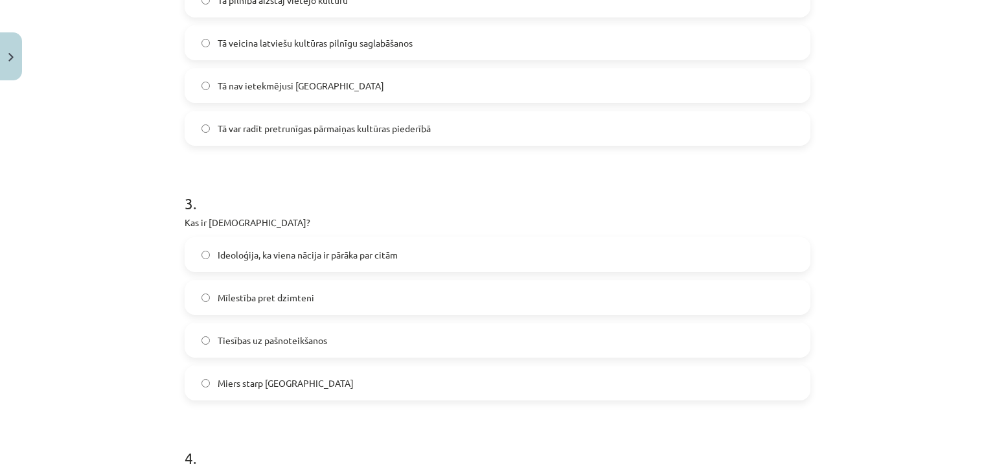
scroll to position [518, 0]
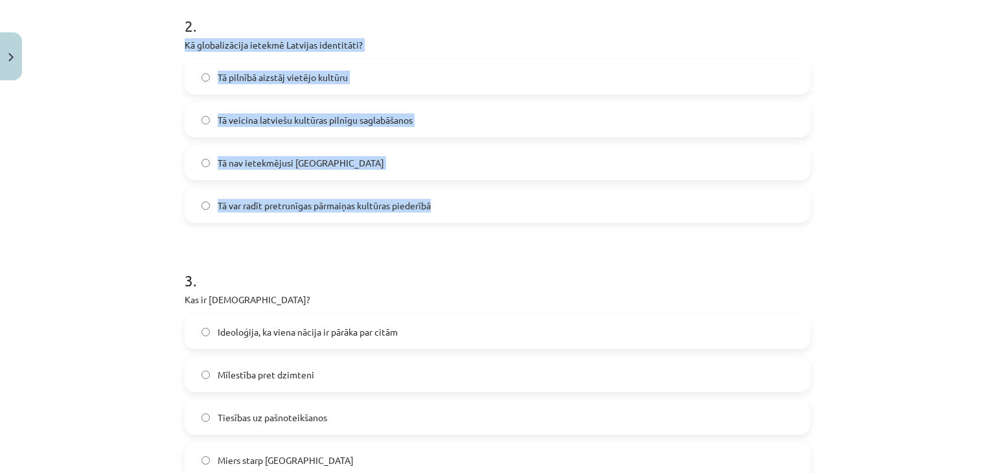
drag, startPoint x: 170, startPoint y: 42, endPoint x: 468, endPoint y: 216, distance: 344.9
click at [468, 216] on div "Mācību tēma: Kultūras un mākslas i (vizuālā māksla) - 11. klases 1. ieskaites m…" at bounding box center [497, 236] width 995 height 473
copy div "Kā globalizācija ietekmē Latvijas identitāti? Tā pilnībā aizstāj vietējo kultūr…"
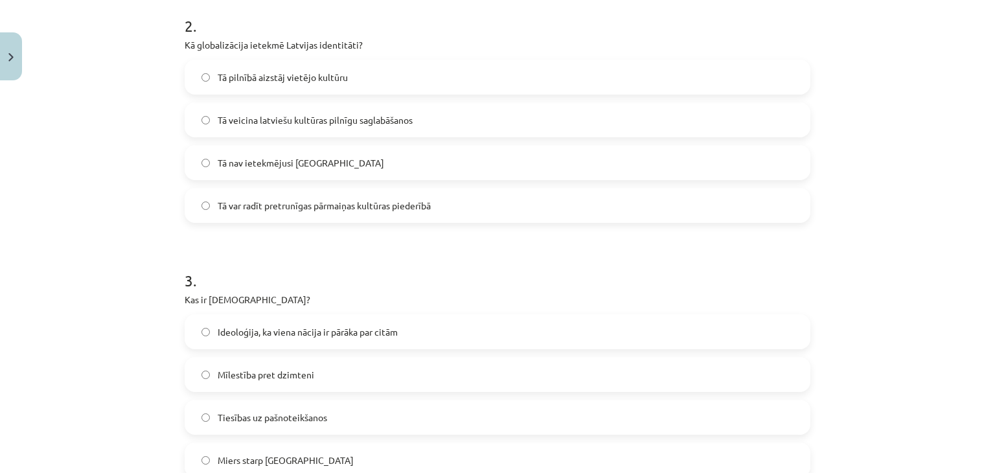
drag, startPoint x: 662, startPoint y: 440, endPoint x: 665, endPoint y: 470, distance: 30.1
click at [664, 463] on div "Ideoloģija, ka viena nācija ir pārāka par citām Mīlestība pret dzimteni Tiesība…" at bounding box center [498, 395] width 626 height 163
click at [853, 225] on div "Mācību tēma: Kultūras un mākslas i (vizuālā māksla) - 11. klases 1. ieskaites m…" at bounding box center [497, 236] width 995 height 473
click at [311, 208] on span "Tā var radīt pretrunīgas pārmaiņas kultūras piederībā" at bounding box center [324, 206] width 213 height 14
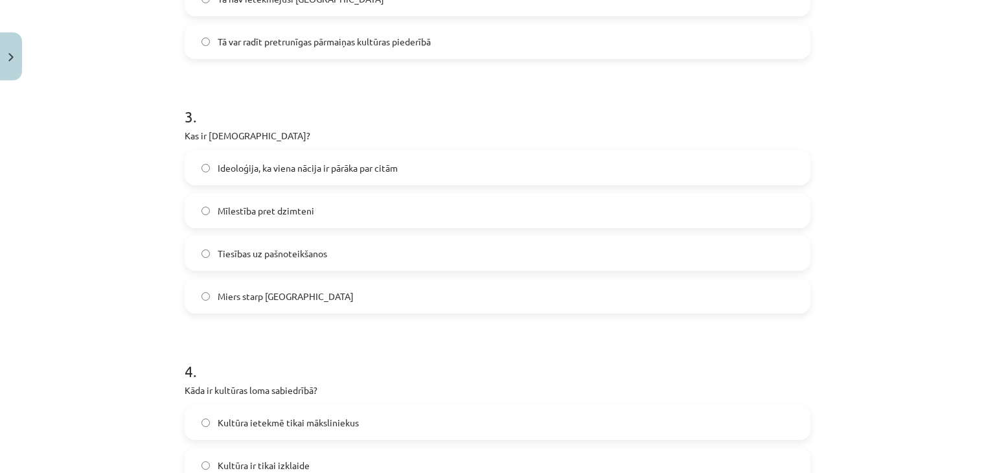
scroll to position [713, 0]
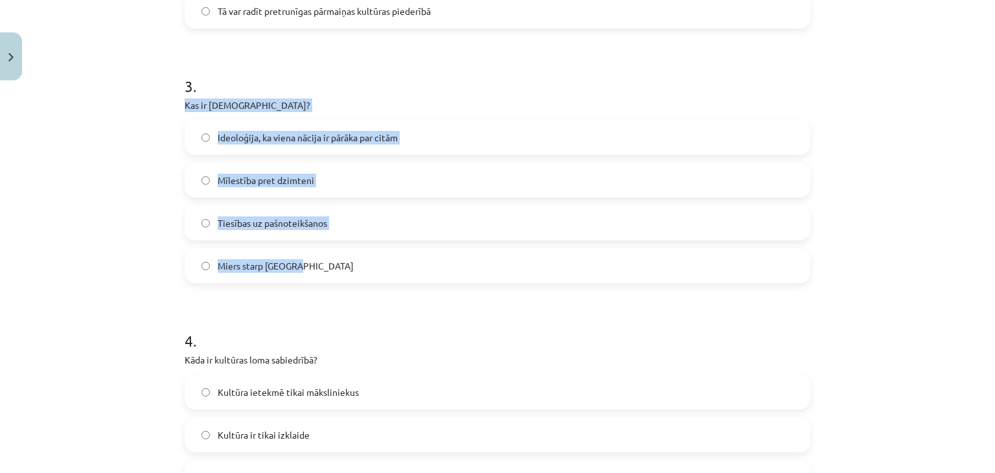
drag, startPoint x: 177, startPoint y: 108, endPoint x: 361, endPoint y: 275, distance: 248.2
copy div "Kas ir šovinisms? Ideoloģija, ka viena nācija ir pārāka par citām Mīlestība pre…"
click at [24, 233] on div "Mācību tēma: Kultūras un mākslas i (vizuālā māksla) - 11. klases 1. ieskaites m…" at bounding box center [497, 236] width 995 height 473
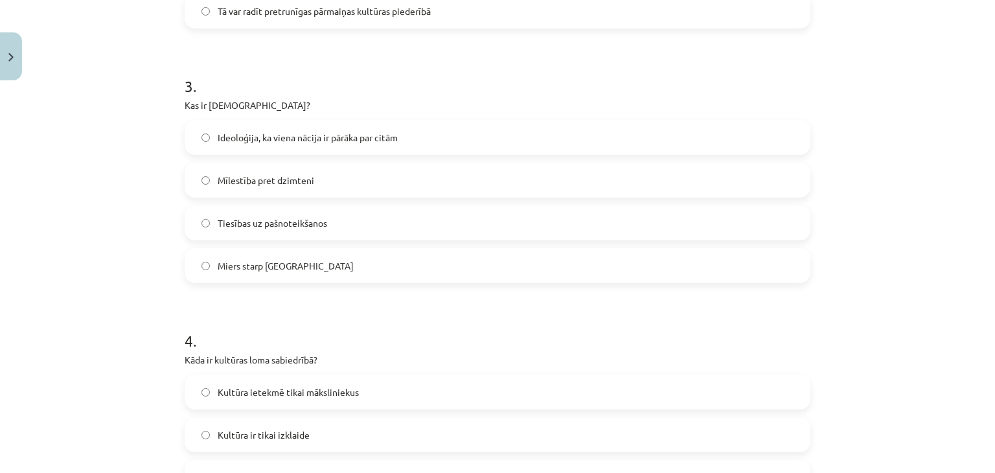
click at [293, 138] on span "Ideoloģija, ka viena nācija ir pārāka par citām" at bounding box center [308, 138] width 180 height 14
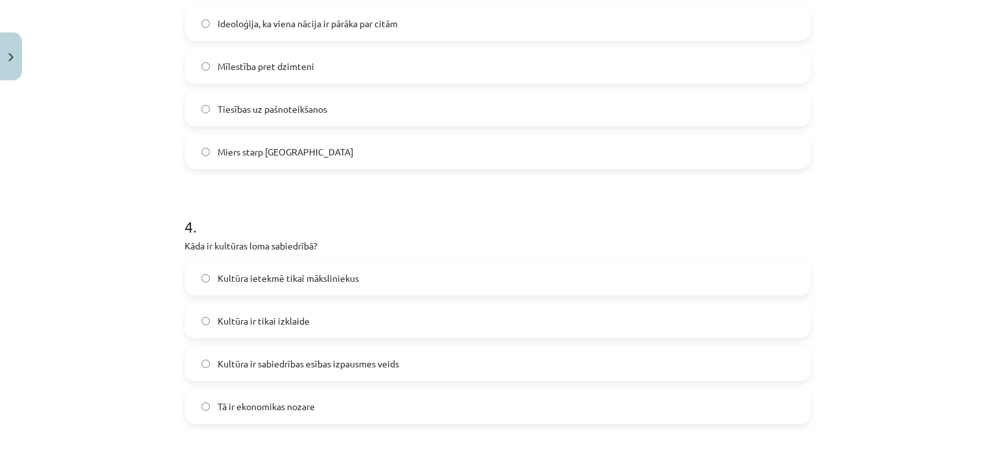
scroll to position [972, 0]
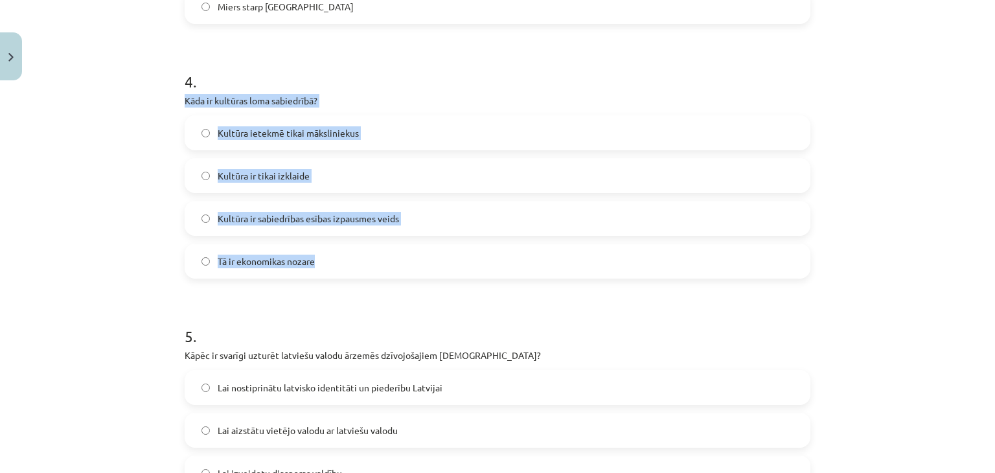
drag, startPoint x: 176, startPoint y: 100, endPoint x: 411, endPoint y: 260, distance: 284.5
click at [411, 260] on div "Mācību tēma: Kultūras un mākslas i (vizuālā māksla) - 11. klases 1. ieskaites m…" at bounding box center [497, 236] width 995 height 473
copy div "Kāda ir kultūras loma sabiedrībā? Kultūra ietekmē tikai māksliniekus Kultūra ir…"
click at [56, 259] on div "Mācību tēma: Kultūras un mākslas i (vizuālā māksla) - 11. klases 1. ieskaites m…" at bounding box center [497, 236] width 995 height 473
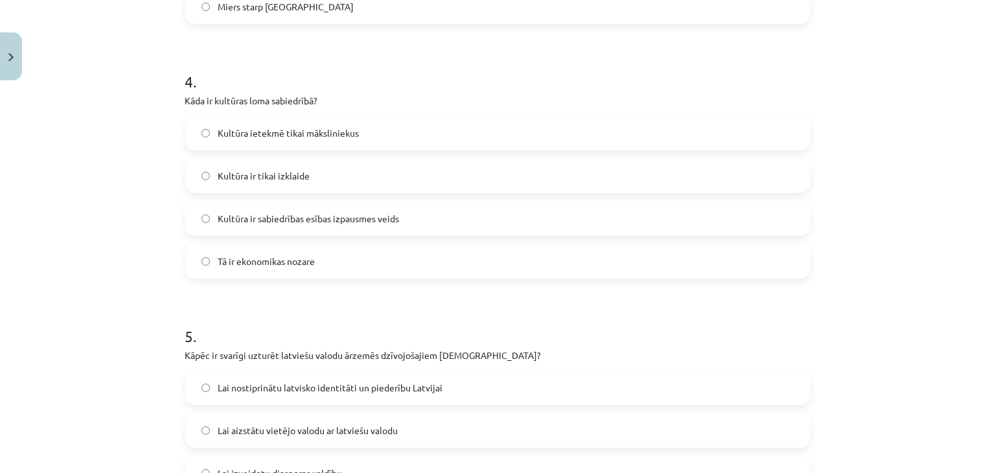
click at [304, 222] on span "Kultūra ir sabiedrības esības izpausmes veids" at bounding box center [308, 219] width 181 height 14
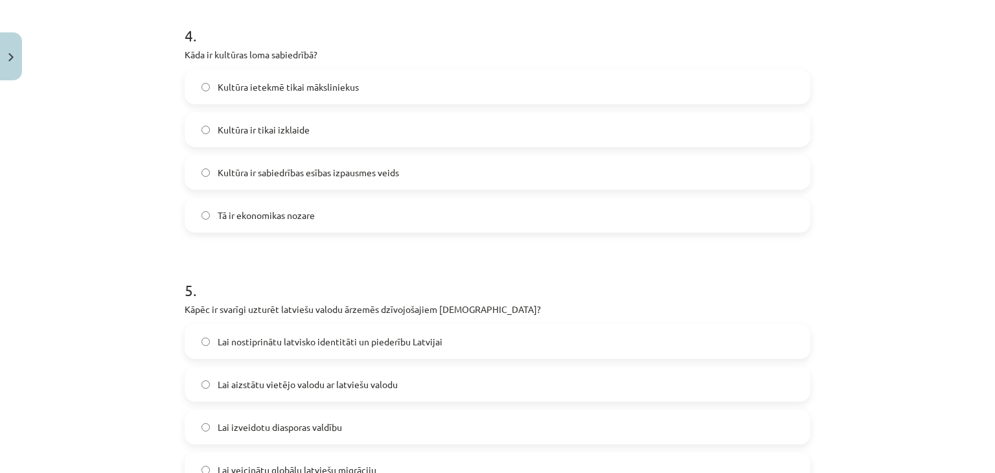
scroll to position [1101, 0]
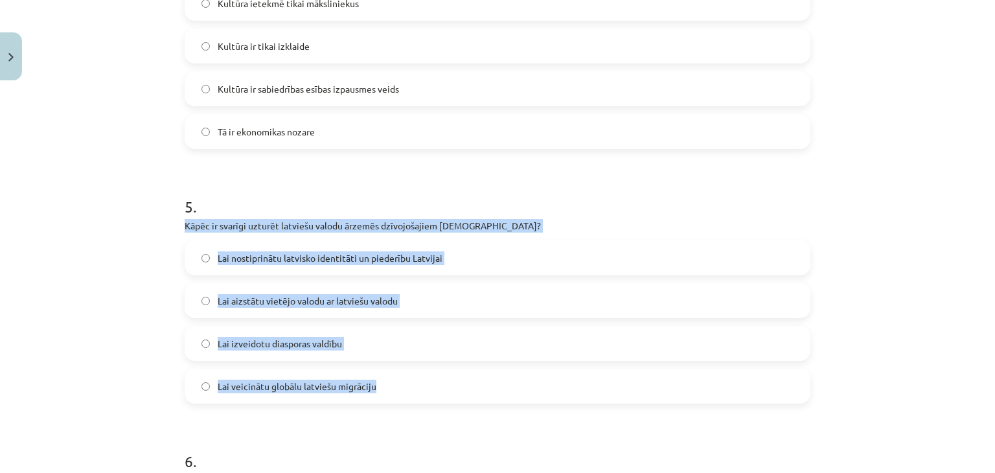
drag, startPoint x: 176, startPoint y: 224, endPoint x: 500, endPoint y: 396, distance: 367.5
click at [500, 396] on div "50 XP Saņemsi Sarežģīts 349 pilda Apraksts Uzdevums Palīdzība 1 . Kādu lomu spē…" at bounding box center [497, 390] width 641 height 2810
copy div "Kāpēc ir svarīgi uzturēt latviešu valodu ārzemēs dzīvojošajiem latviešiem? Lai …"
click at [857, 284] on div "Mācību tēma: Kultūras un mākslas i (vizuālā māksla) - 11. klases 1. ieskaites m…" at bounding box center [497, 236] width 995 height 473
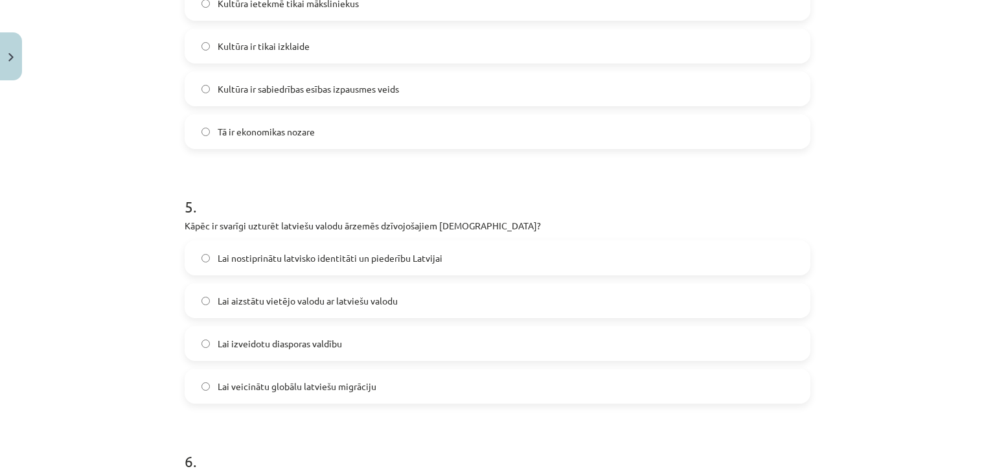
drag, startPoint x: 904, startPoint y: 236, endPoint x: 865, endPoint y: 234, distance: 38.9
click at [904, 236] on div "Mācību tēma: Kultūras un mākslas i (vizuālā māksla) - 11. klases 1. ieskaites m…" at bounding box center [497, 236] width 995 height 473
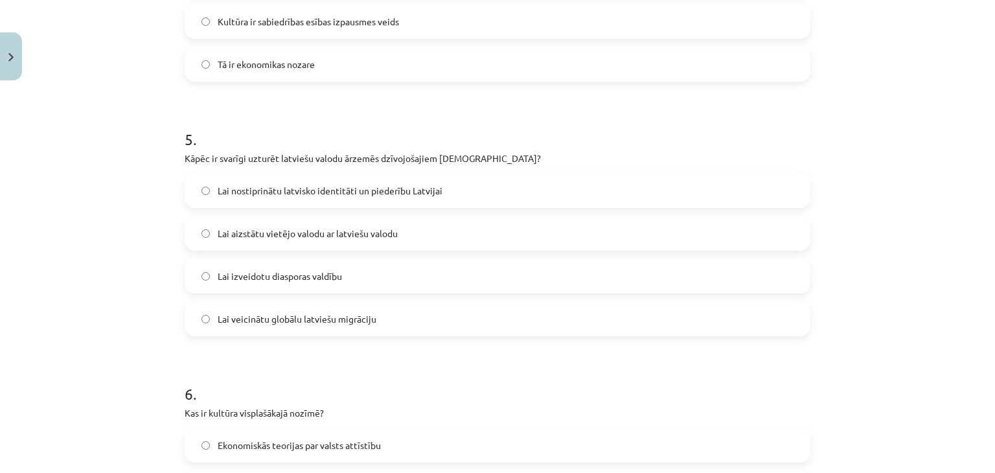
scroll to position [1296, 0]
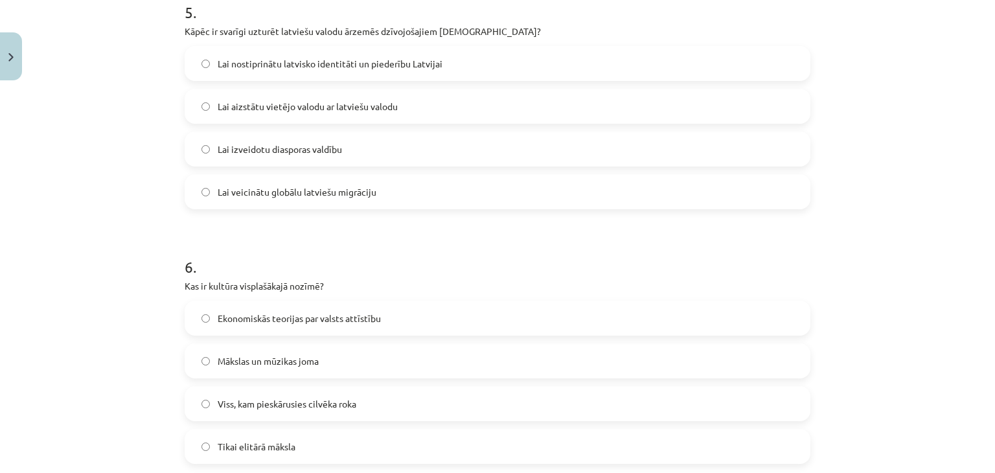
click at [306, 65] on span "Lai nostiprinātu latvisko identitāti un piederību Latvijai" at bounding box center [330, 64] width 225 height 14
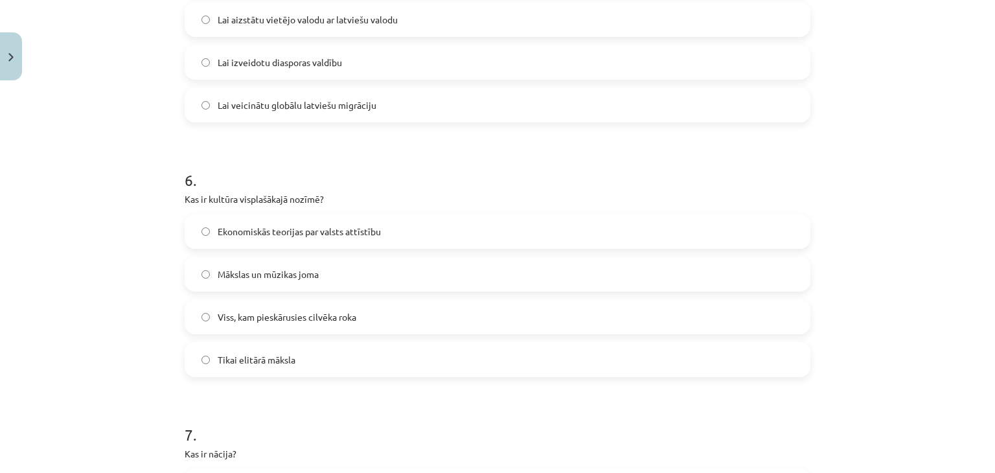
scroll to position [1490, 0]
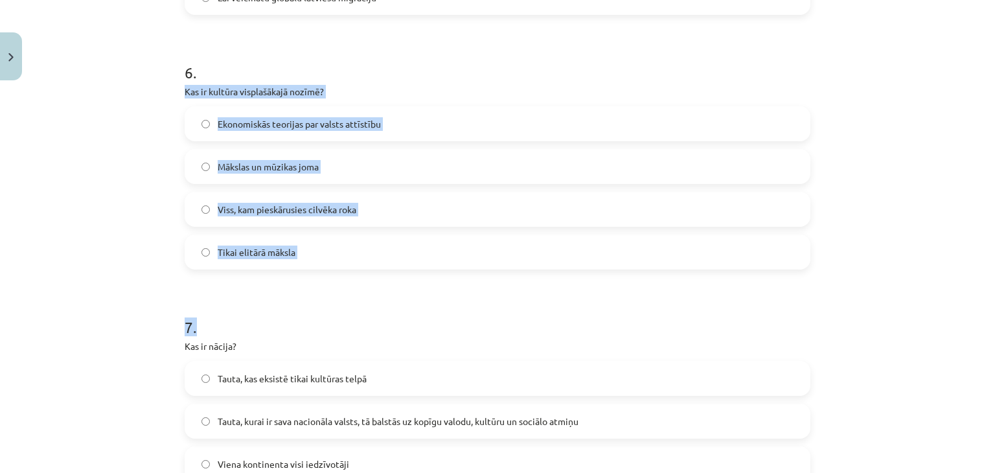
drag, startPoint x: 180, startPoint y: 90, endPoint x: 378, endPoint y: 282, distance: 275.4
click at [378, 282] on form "1 . Kādu lomu spēlē kultūras izglītība? Tā attīstīta tikai bērnudārzos Tā nodro…" at bounding box center [498, 28] width 626 height 2520
click at [371, 268] on div "Tikai elitārā māksla" at bounding box center [498, 252] width 626 height 35
drag, startPoint x: 168, startPoint y: 84, endPoint x: 314, endPoint y: 246, distance: 217.9
click at [314, 246] on div "Mācību tēma: Kultūras un mākslas i (vizuālā māksla) - 11. klases 1. ieskaites m…" at bounding box center [497, 236] width 995 height 473
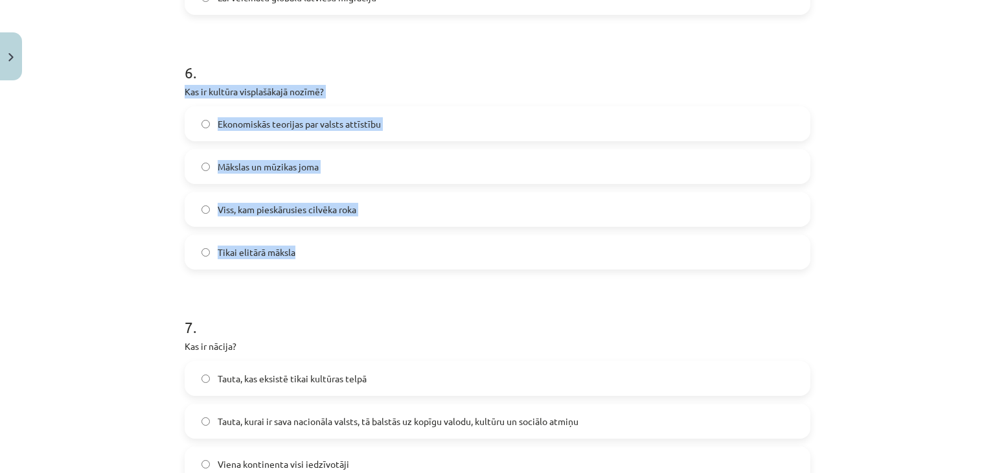
click at [78, 161] on div "Mācību tēma: Kultūras un mākslas i (vizuālā māksla) - 11. klases 1. ieskaites m…" at bounding box center [497, 236] width 995 height 473
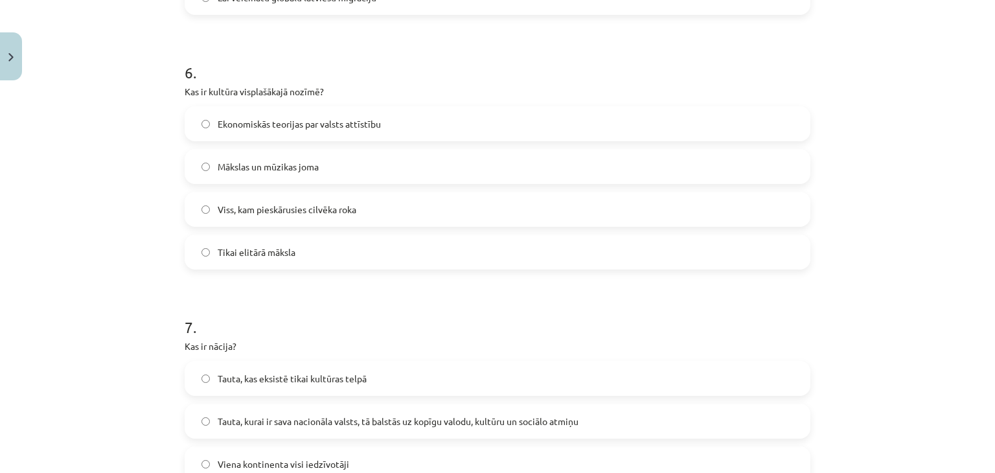
click at [317, 221] on label "Viss, kam pieskārusies cilvēka roka" at bounding box center [497, 209] width 623 height 32
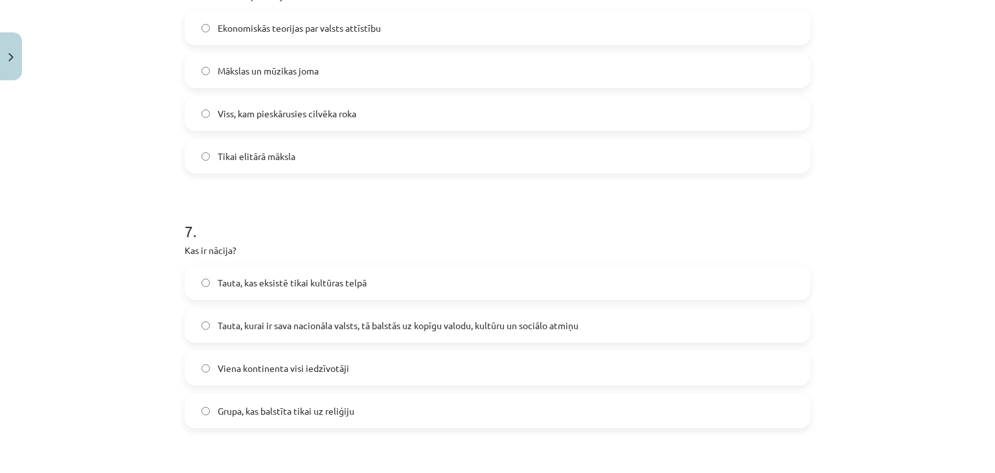
scroll to position [1685, 0]
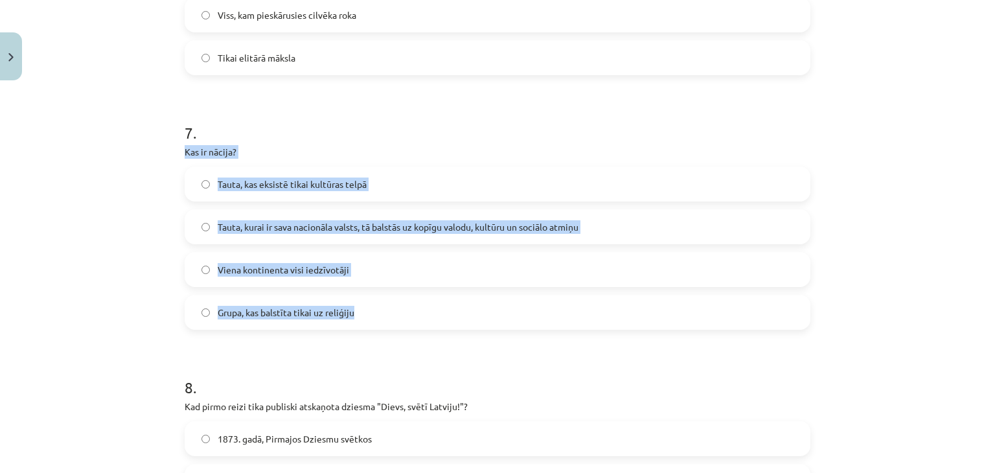
drag, startPoint x: 184, startPoint y: 154, endPoint x: 409, endPoint y: 315, distance: 276.3
click at [409, 315] on div "7 . Kas ir nācija? Tauta, kas eksistē tikai kultūras telpā Tauta, kurai ir sava…" at bounding box center [498, 215] width 626 height 229
click at [829, 241] on div "Mācību tēma: Kultūras un mākslas i (vizuālā māksla) - 11. klases 1. ieskaites m…" at bounding box center [497, 236] width 995 height 473
click at [355, 226] on span "Tauta, kurai ir sava nacionāla valsts, tā balstās uz kopīgu valodu, kultūru un …" at bounding box center [398, 227] width 361 height 14
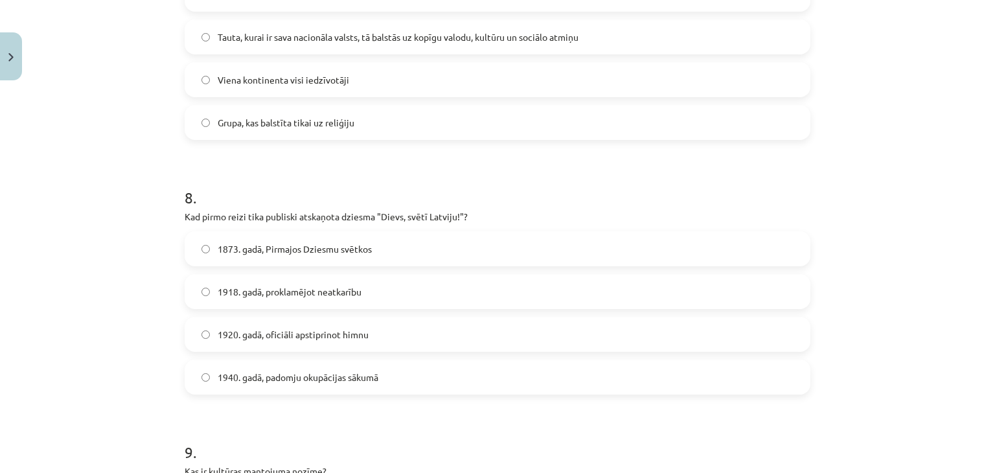
scroll to position [1879, 0]
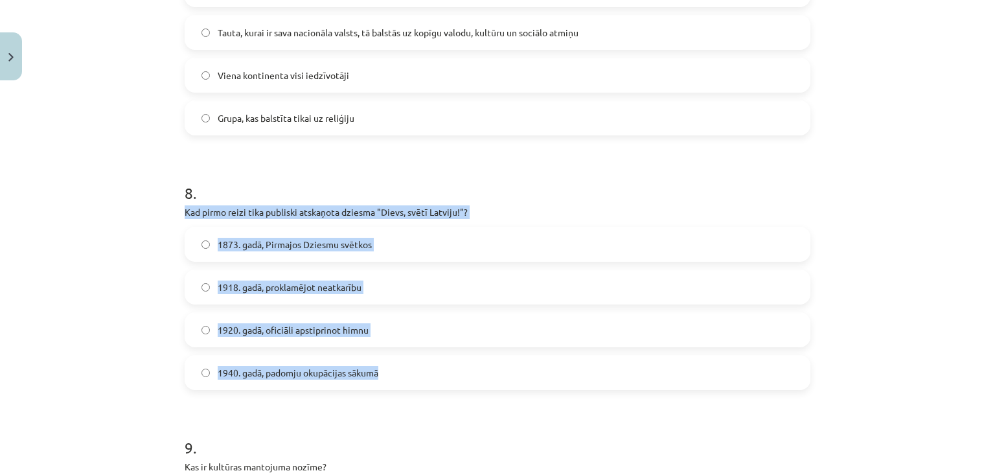
drag, startPoint x: 169, startPoint y: 213, endPoint x: 441, endPoint y: 367, distance: 312.2
click at [441, 367] on div "Mācību tēma: Kultūras un mākslas i (vizuālā māksla) - 11. klases 1. ieskaites m…" at bounding box center [497, 236] width 995 height 473
click at [279, 328] on span "1920. gadā, oficiāli apstiprinot himnu" at bounding box center [293, 330] width 151 height 14
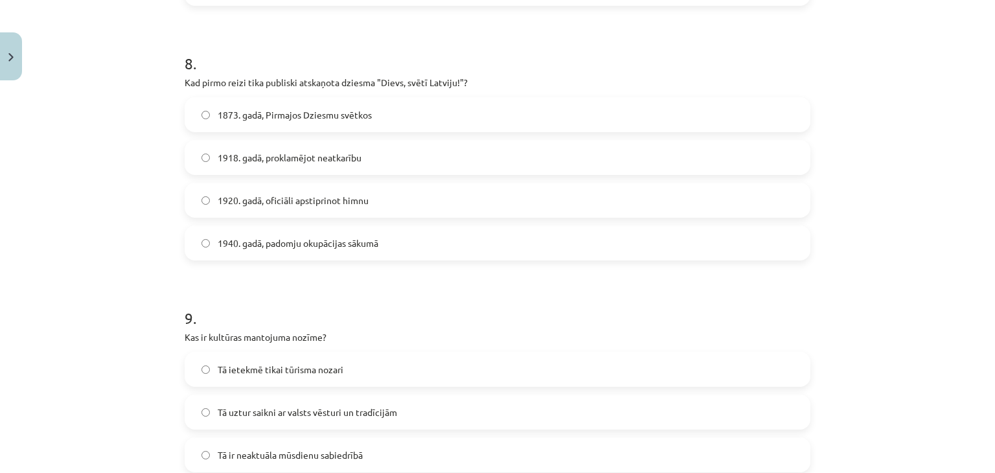
scroll to position [2203, 0]
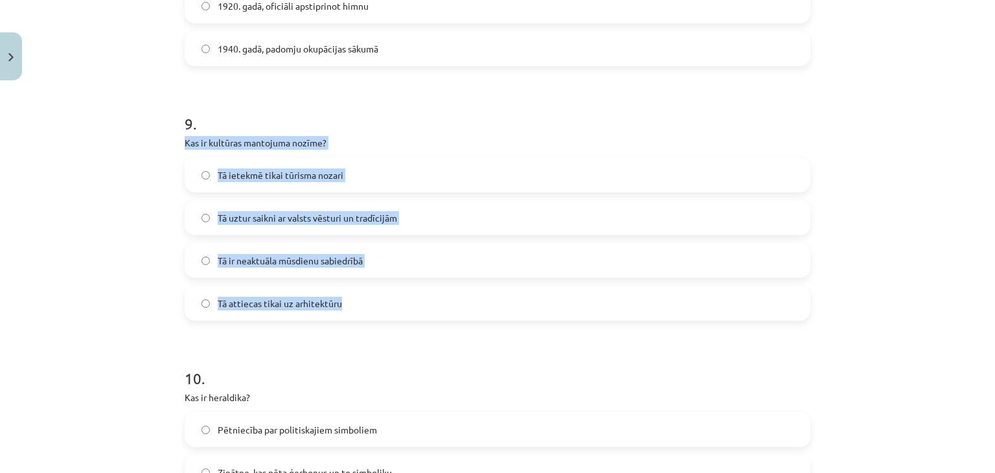
drag, startPoint x: 174, startPoint y: 140, endPoint x: 391, endPoint y: 286, distance: 260.9
click at [877, 176] on div "Mācību tēma: Kultūras un mākslas i (vizuālā māksla) - 11. klases 1. ieskaites m…" at bounding box center [497, 236] width 995 height 473
click at [281, 220] on span "Tā uztur saikni ar valsts vēsturi un tradīcijām" at bounding box center [307, 218] width 179 height 14
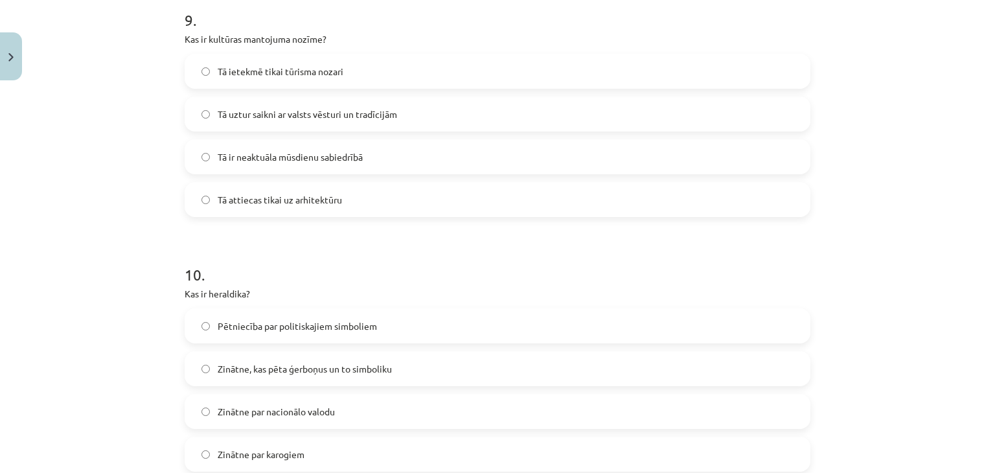
scroll to position [2455, 0]
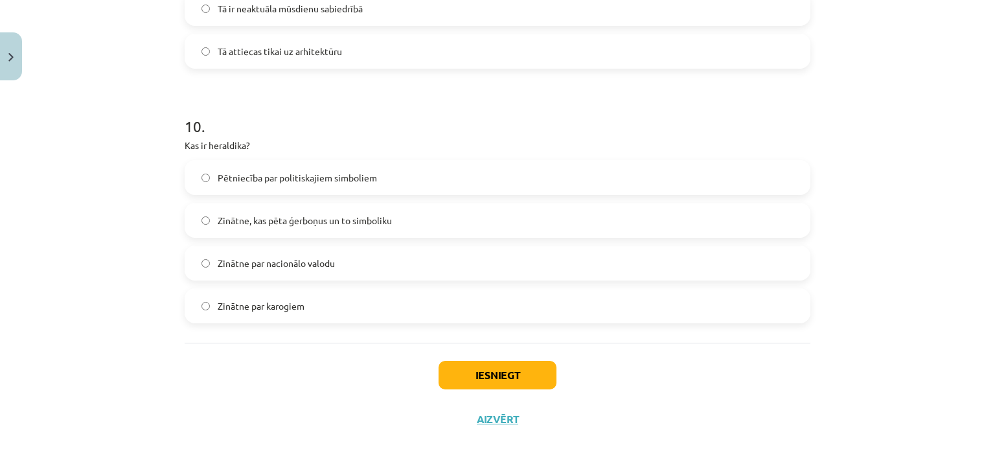
click at [358, 218] on span "Zinātne, kas pēta ģerboņus un to simboliku" at bounding box center [305, 221] width 174 height 14
click at [472, 374] on button "Iesniegt" at bounding box center [498, 375] width 118 height 29
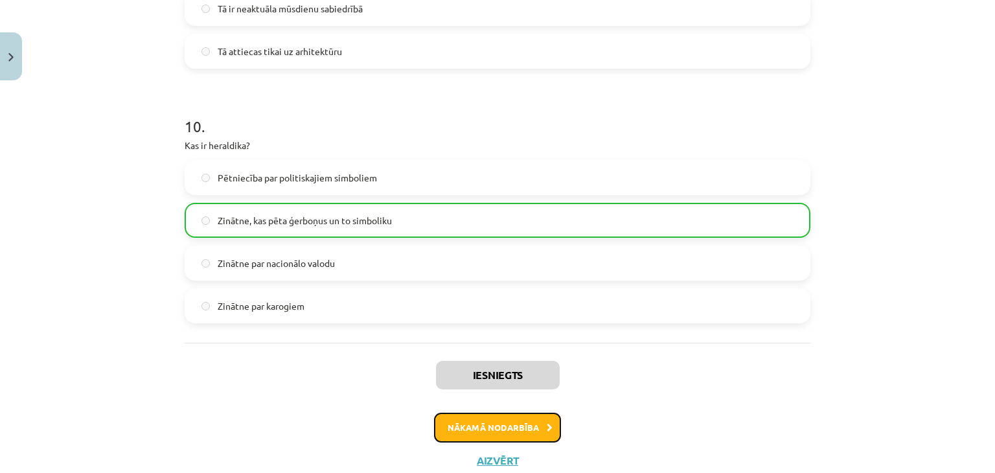
click at [535, 418] on button "Nākamā nodarbība" at bounding box center [497, 428] width 127 height 30
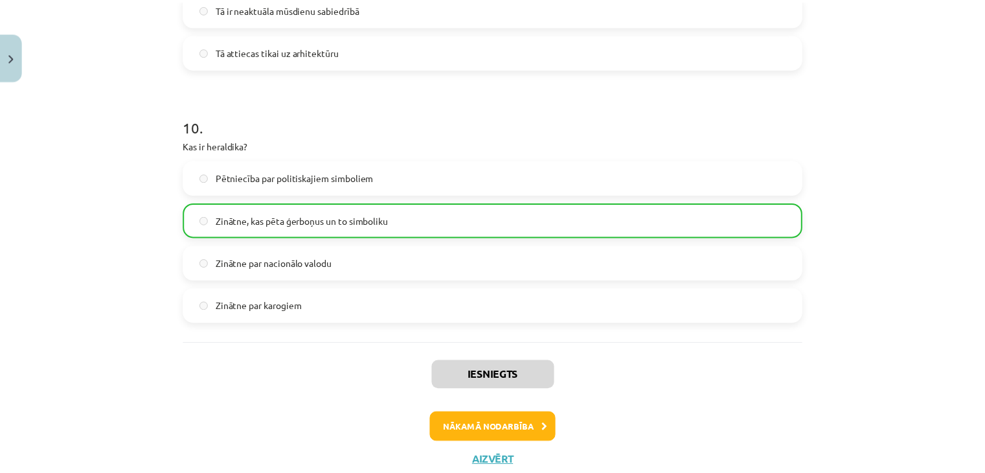
scroll to position [0, 0]
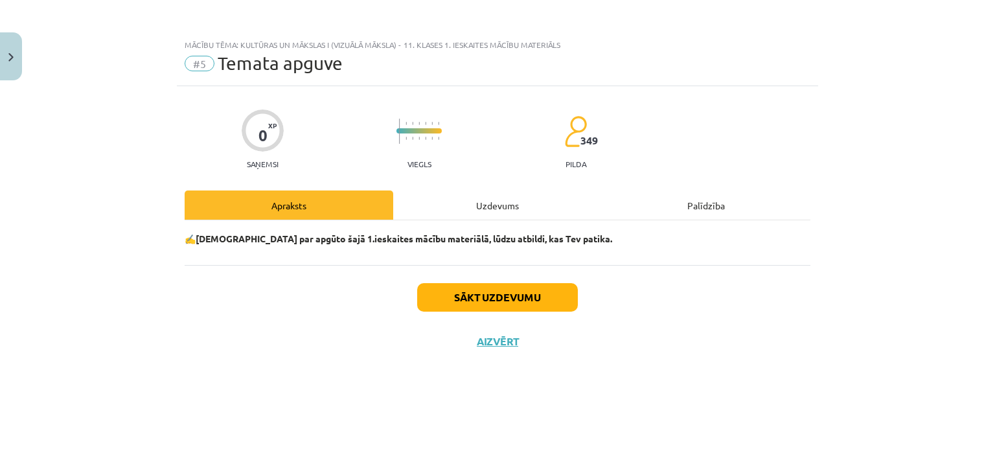
click at [500, 349] on div "Sākt uzdevumu Aizvērt" at bounding box center [498, 310] width 626 height 91
click at [498, 340] on button "Aizvērt" at bounding box center [497, 341] width 49 height 13
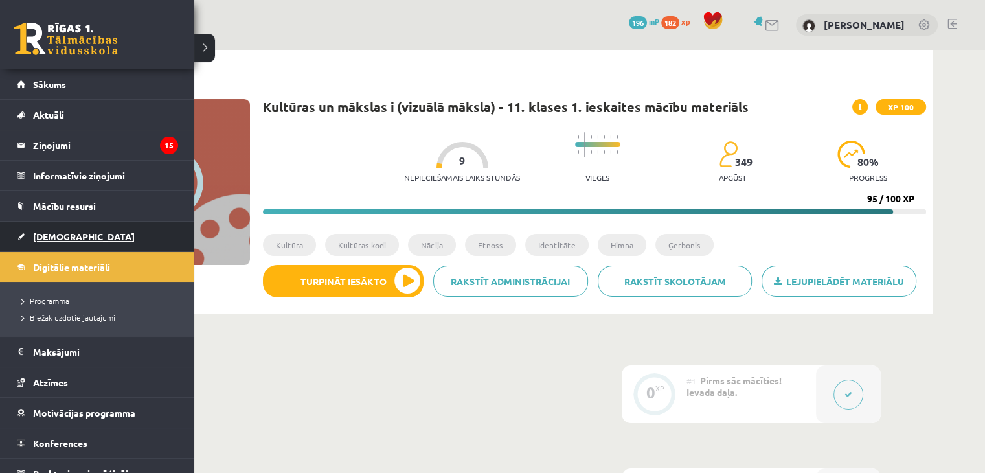
click at [62, 235] on span "[DEMOGRAPHIC_DATA]" at bounding box center [84, 237] width 102 height 12
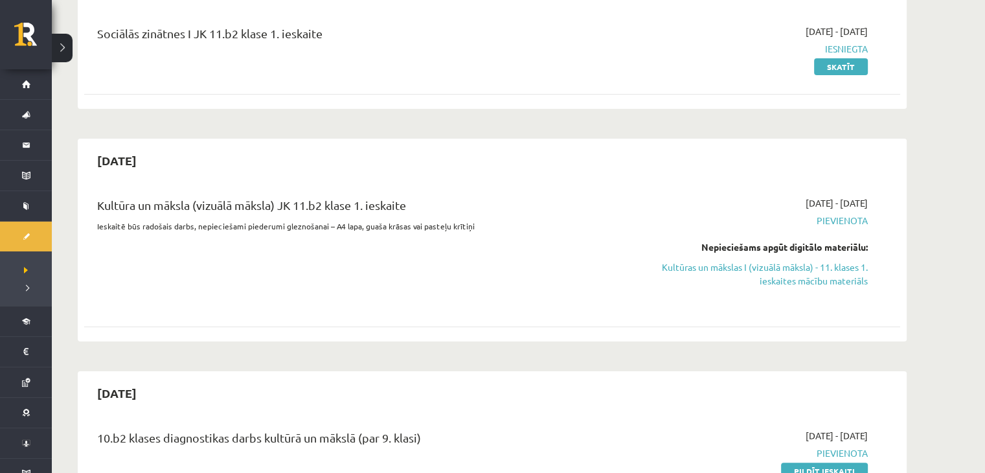
scroll to position [194, 0]
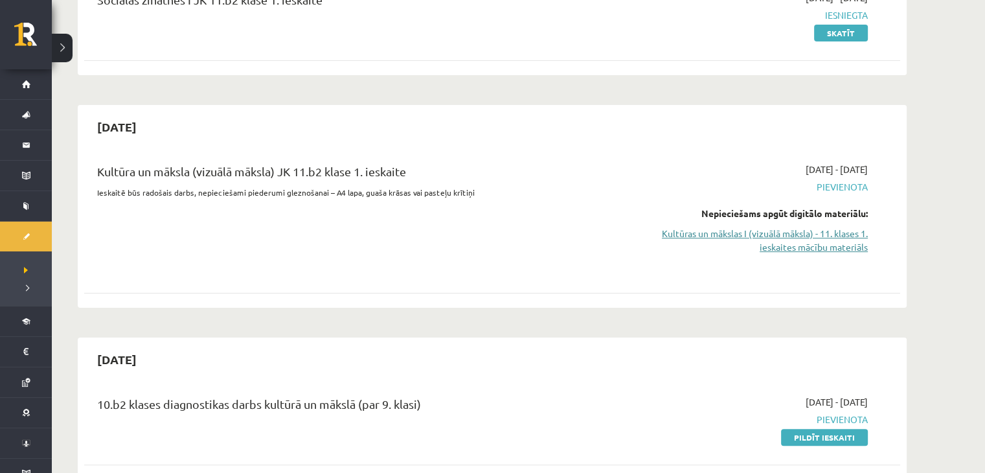
click at [846, 233] on link "Kultūras un mākslas I (vizuālā māksla) - 11. klases 1. ieskaites mācību materiā…" at bounding box center [746, 240] width 244 height 27
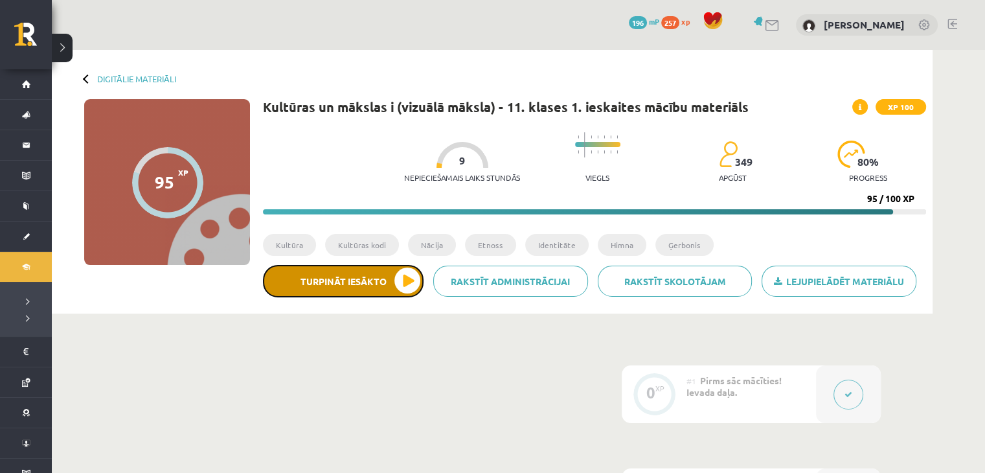
click at [363, 276] on button "Turpināt iesākto" at bounding box center [343, 281] width 161 height 32
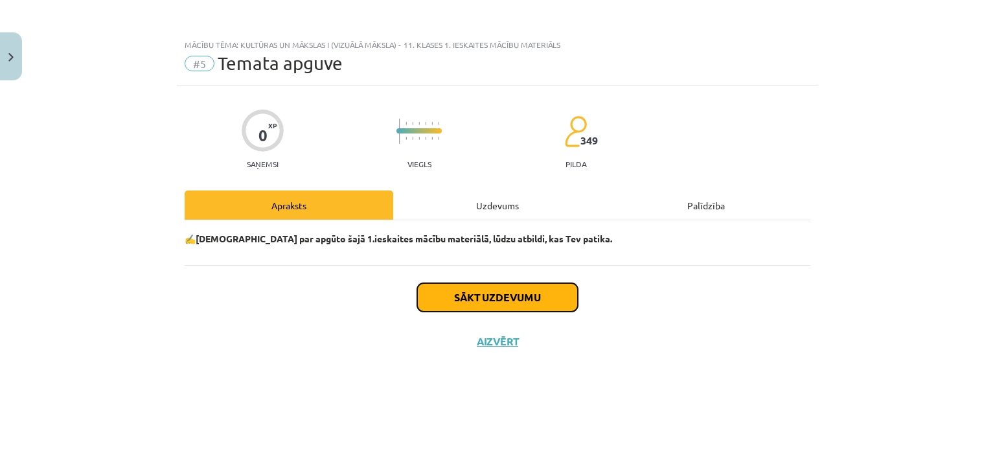
click at [549, 295] on button "Sākt uzdevumu" at bounding box center [497, 297] width 161 height 29
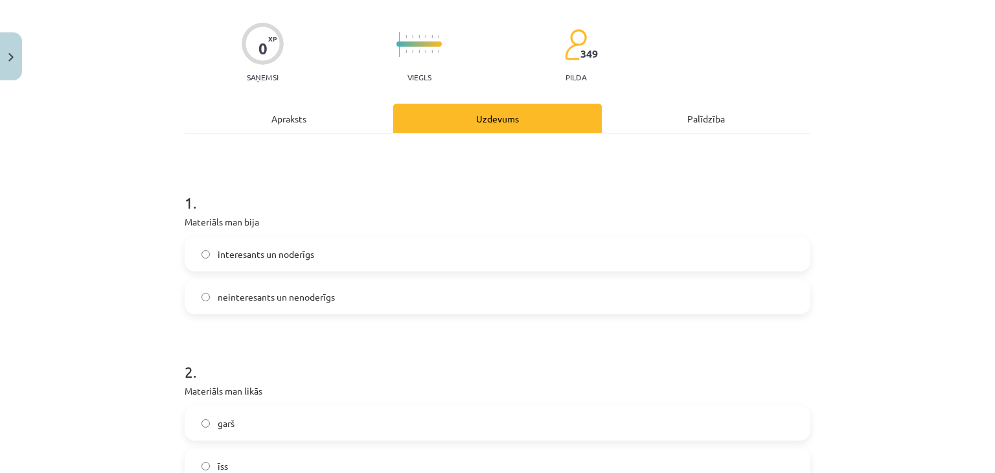
scroll to position [194, 0]
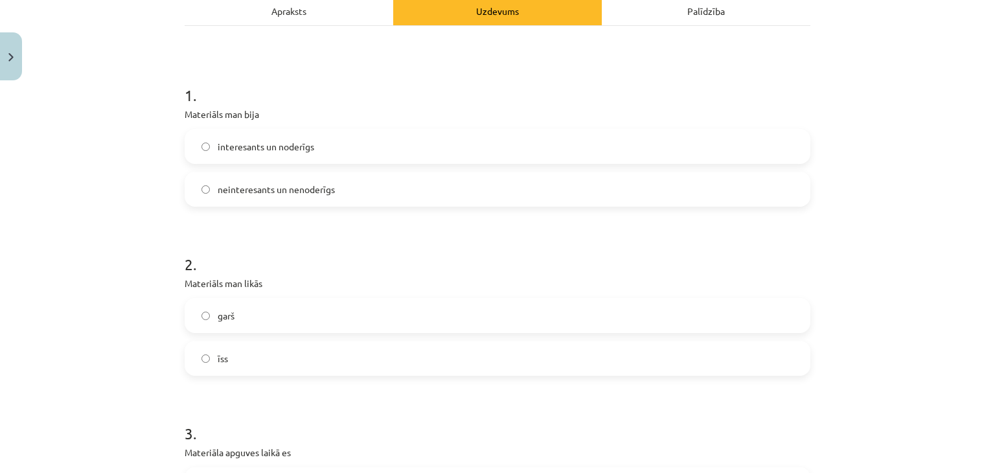
click at [293, 157] on label "interesants un noderīgs" at bounding box center [497, 146] width 623 height 32
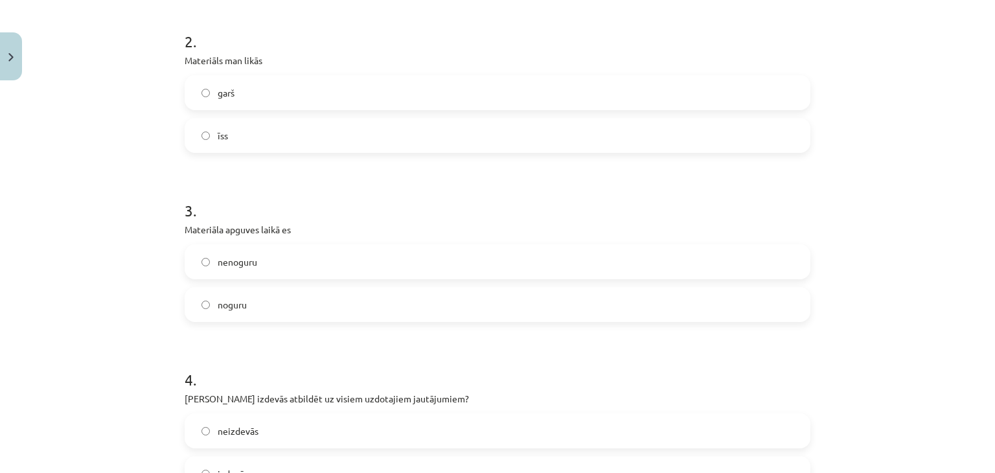
scroll to position [389, 0]
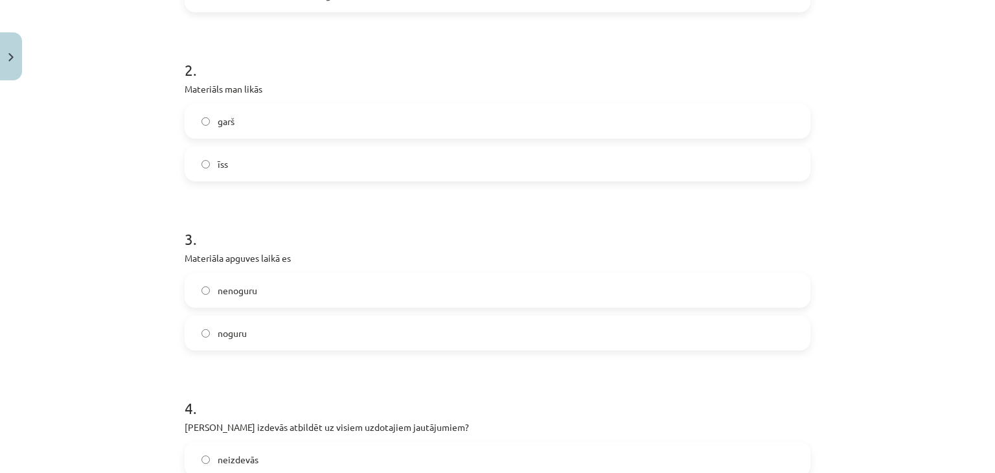
click at [230, 161] on label "īss" at bounding box center [497, 164] width 623 height 32
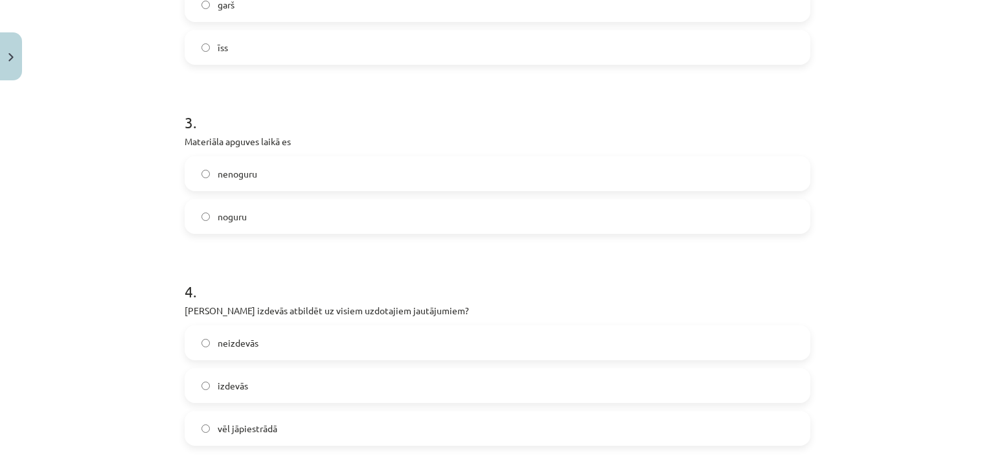
scroll to position [518, 0]
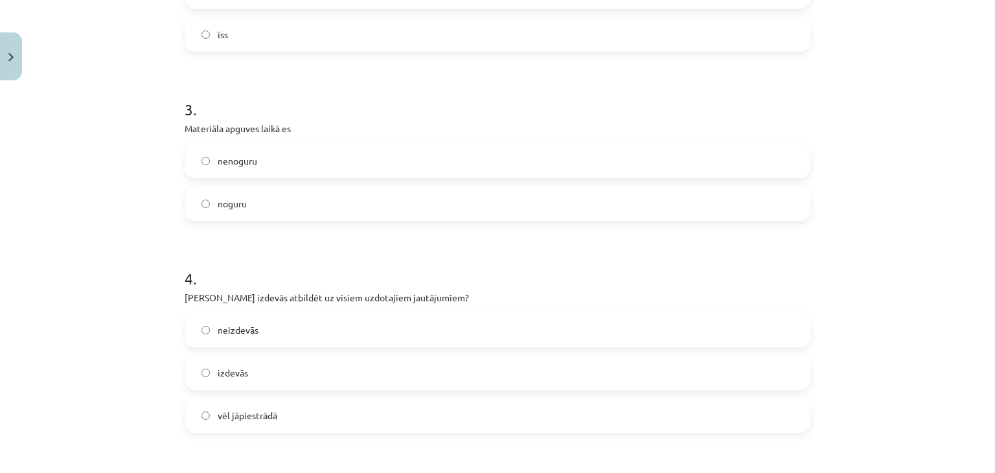
click at [297, 160] on label "nenoguru" at bounding box center [497, 160] width 623 height 32
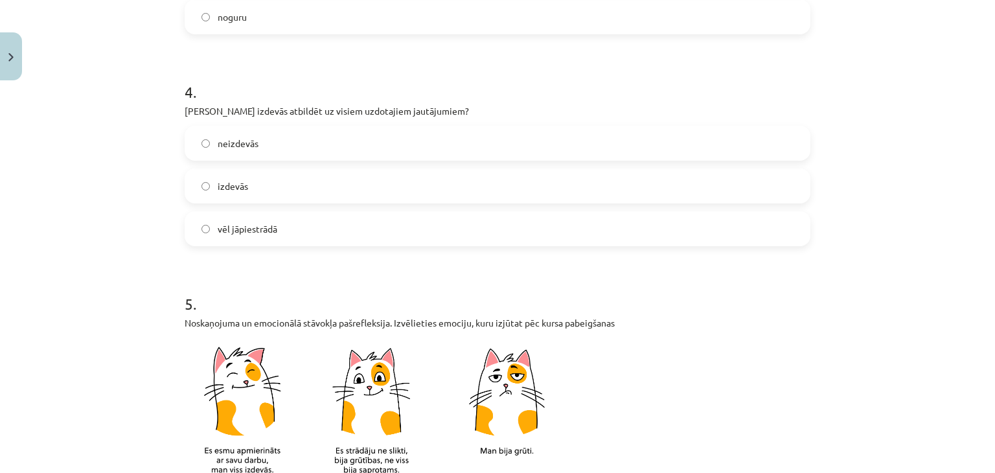
scroll to position [713, 0]
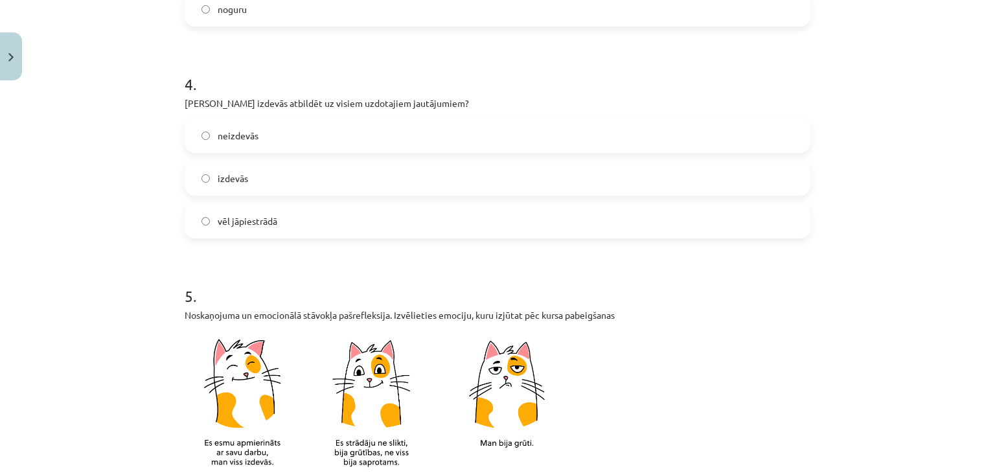
click at [258, 192] on label "izdevās" at bounding box center [497, 178] width 623 height 32
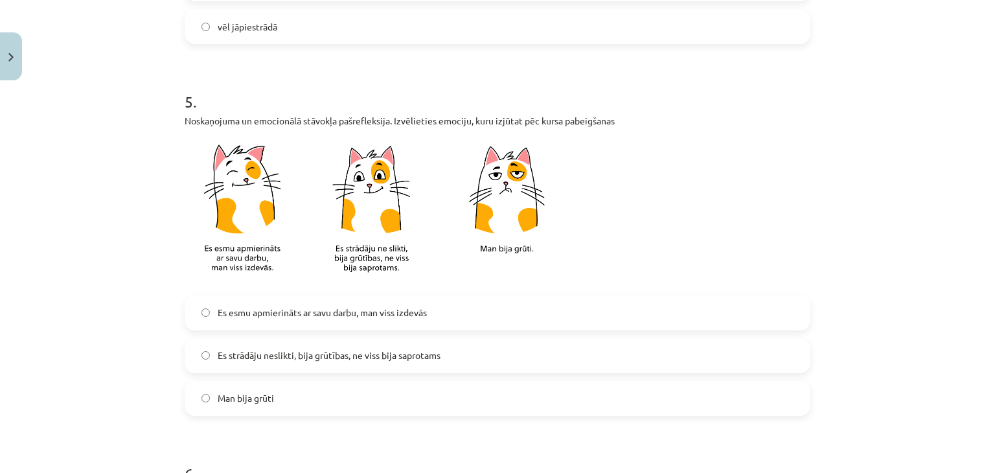
click at [249, 317] on span "Es esmu apmierināts ar savu darbu, man viss izdevās" at bounding box center [322, 313] width 209 height 14
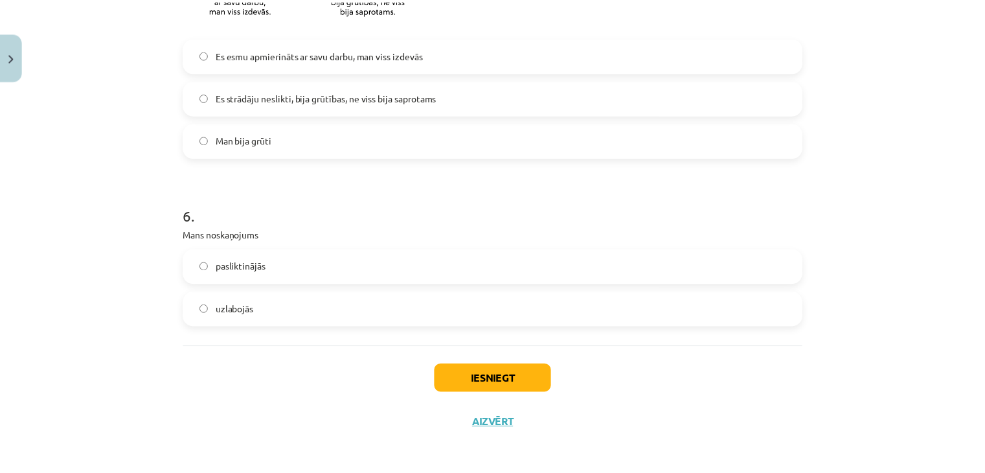
scroll to position [1169, 0]
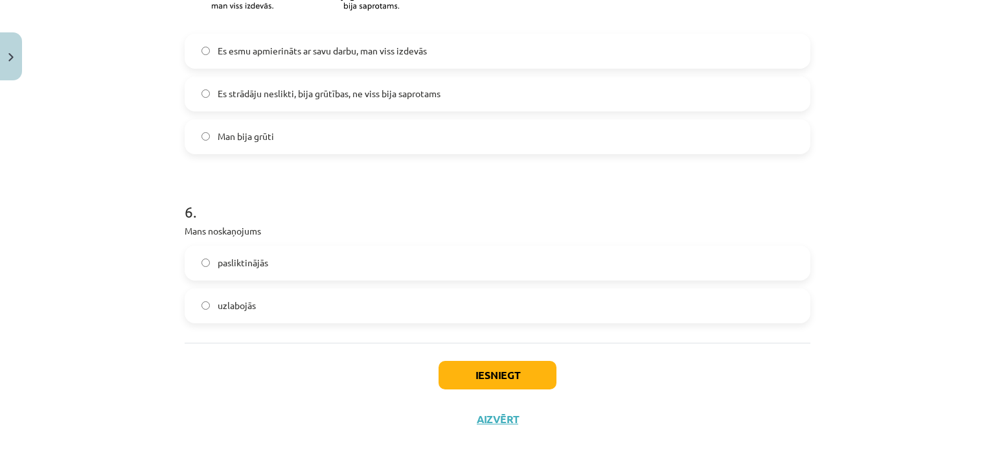
click at [251, 308] on label "uzlabojās" at bounding box center [497, 306] width 623 height 32
click at [472, 368] on button "Iesniegt" at bounding box center [498, 375] width 118 height 29
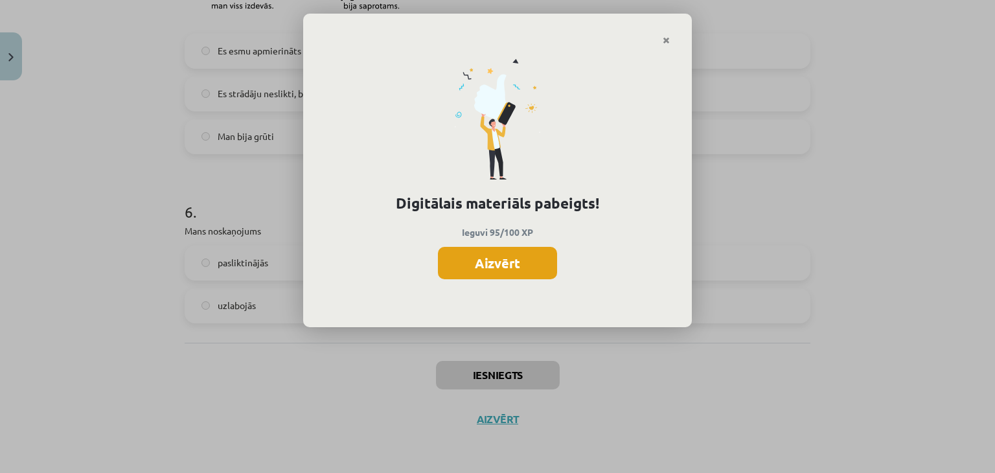
click at [498, 268] on button "Aizvērt" at bounding box center [497, 263] width 119 height 32
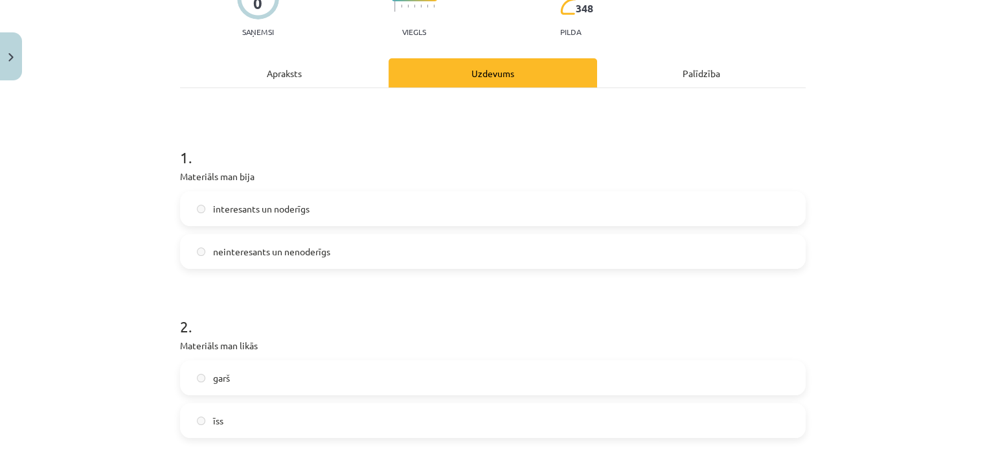
scroll to position [0, 0]
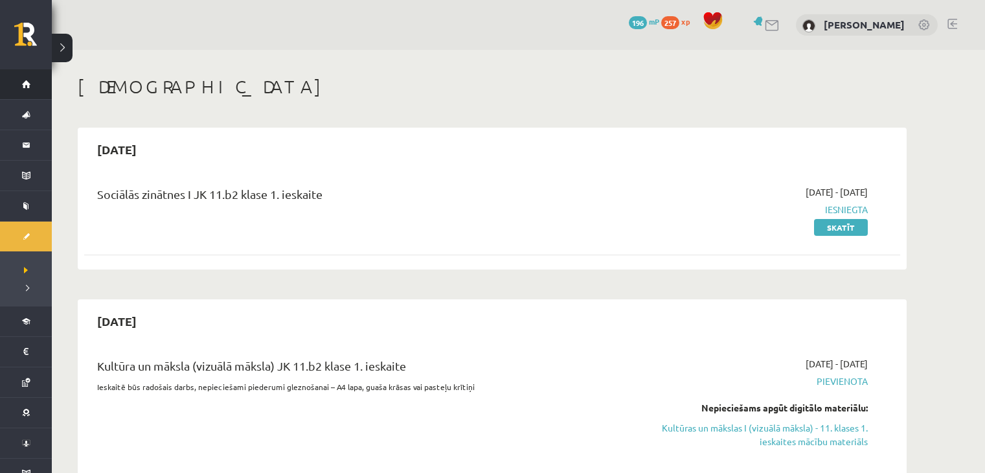
scroll to position [192, 0]
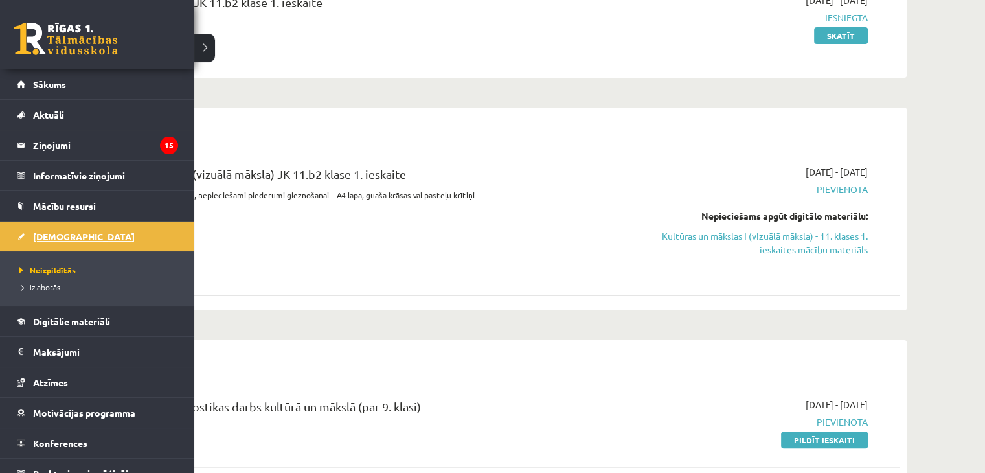
click at [37, 229] on link "[DEMOGRAPHIC_DATA]" at bounding box center [97, 237] width 161 height 30
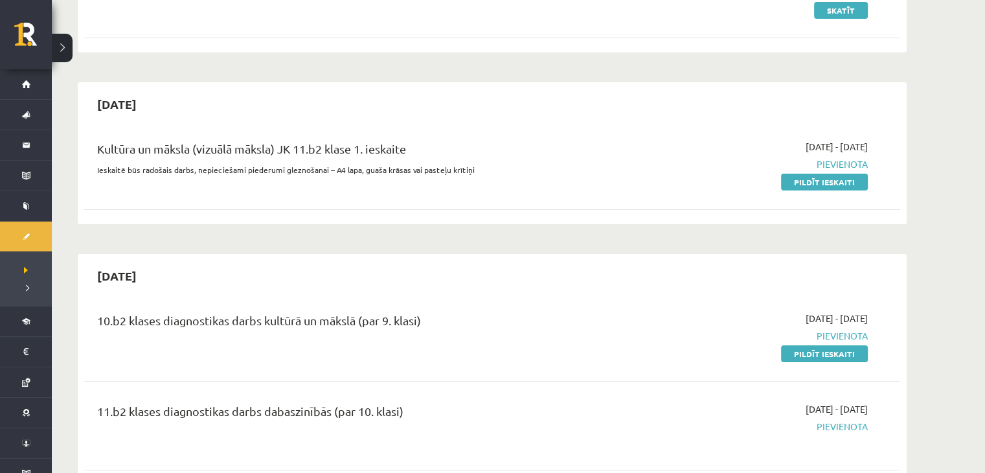
scroll to position [259, 0]
